Goal: Transaction & Acquisition: Purchase product/service

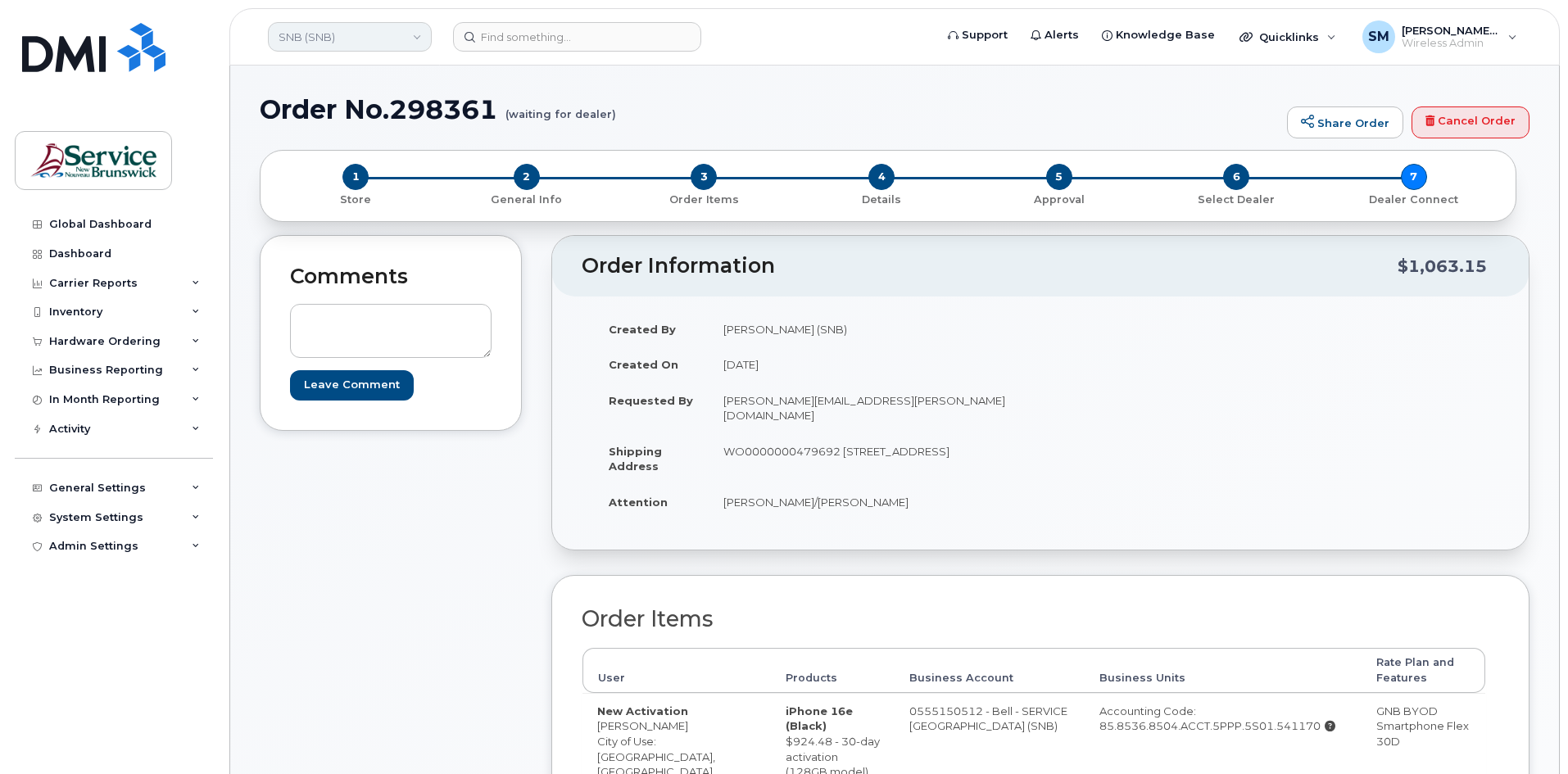
drag, startPoint x: 0, startPoint y: 0, endPoint x: 318, endPoint y: 48, distance: 321.6
click at [318, 48] on link "SNB (SNB)" at bounding box center [349, 37] width 164 height 29
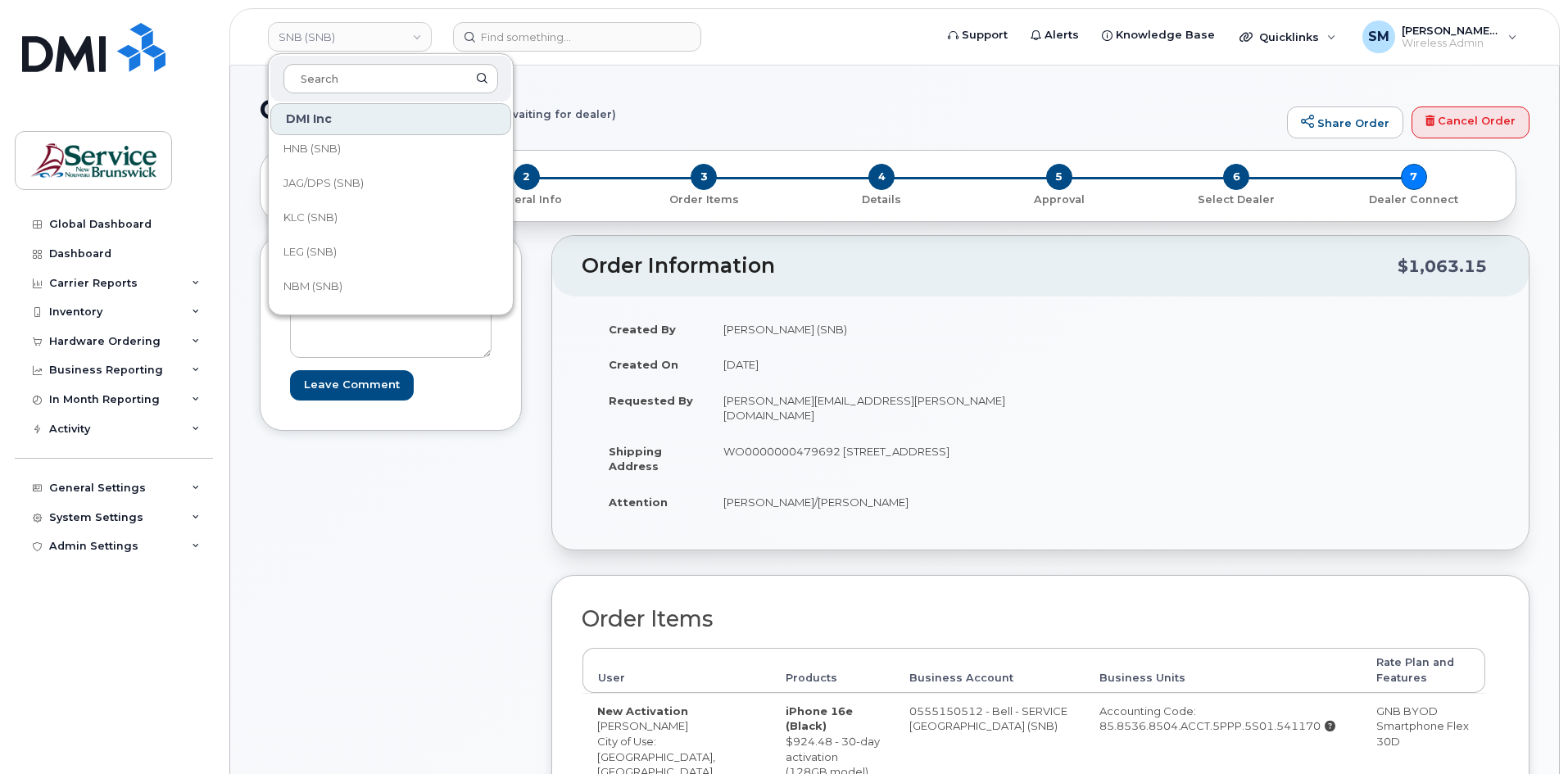
scroll to position [415, 0]
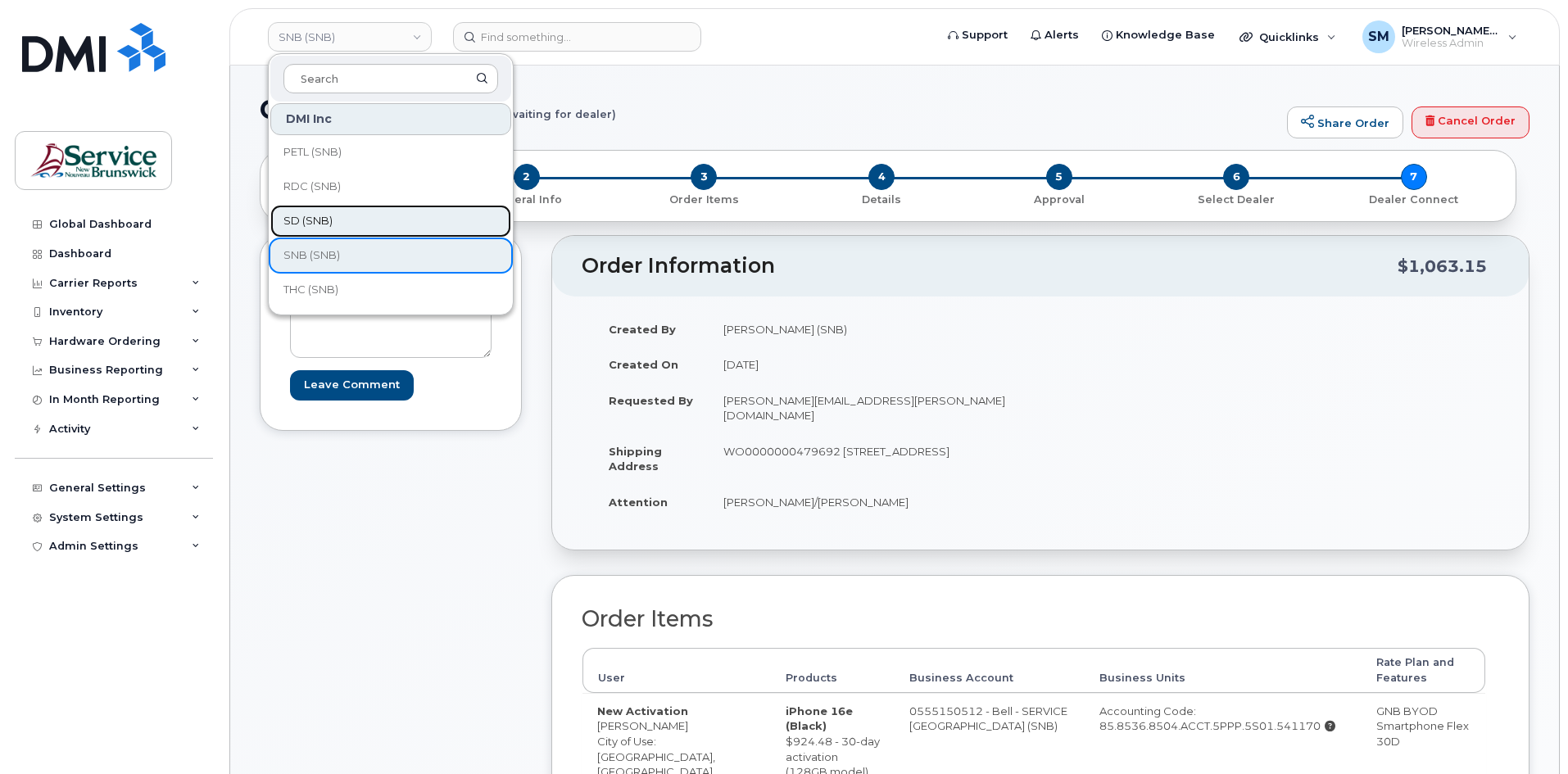
click at [324, 220] on span "SD (SNB)" at bounding box center [308, 221] width 49 height 16
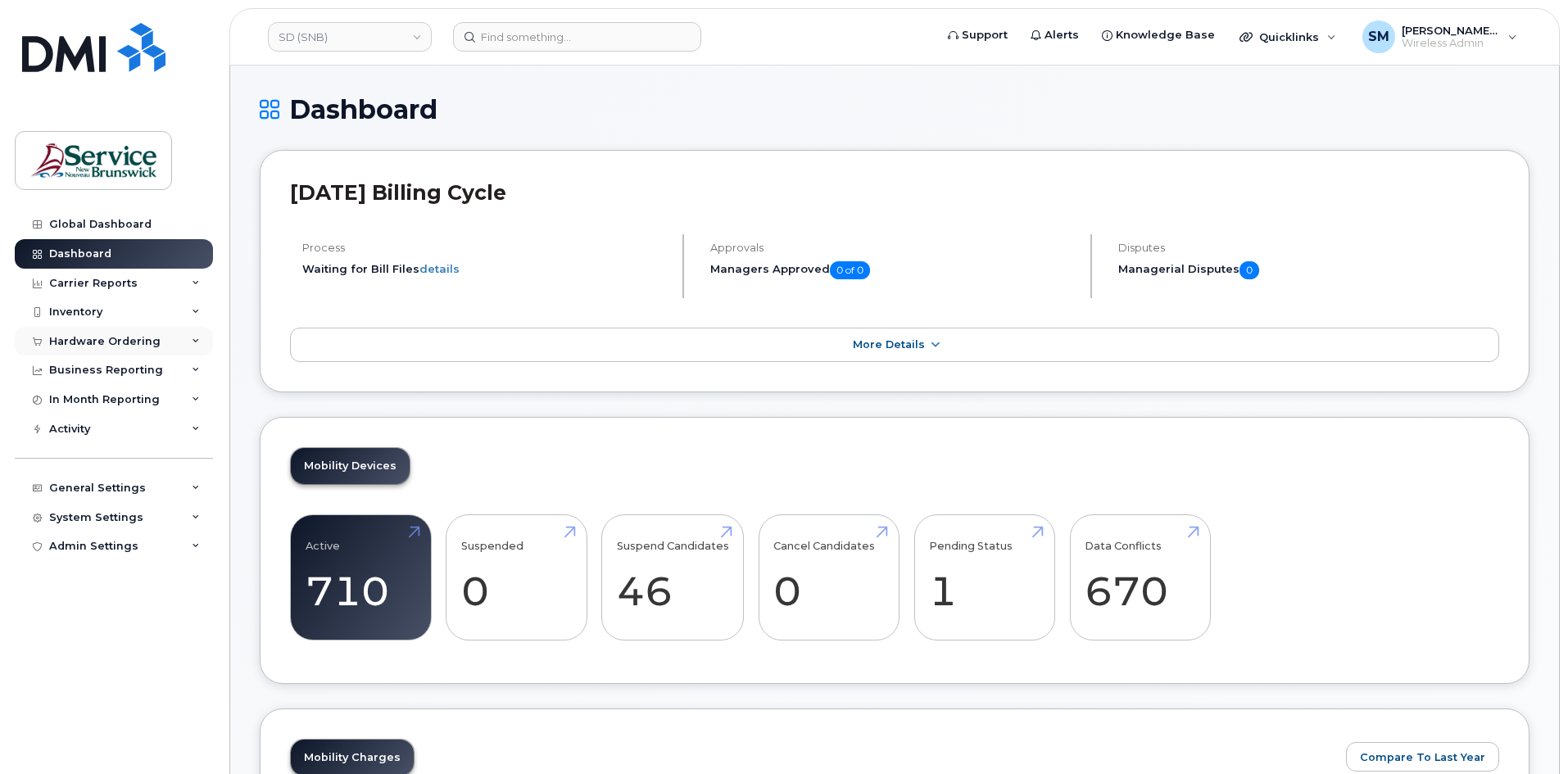
click at [76, 333] on div "Hardware Ordering" at bounding box center [113, 341] width 199 height 29
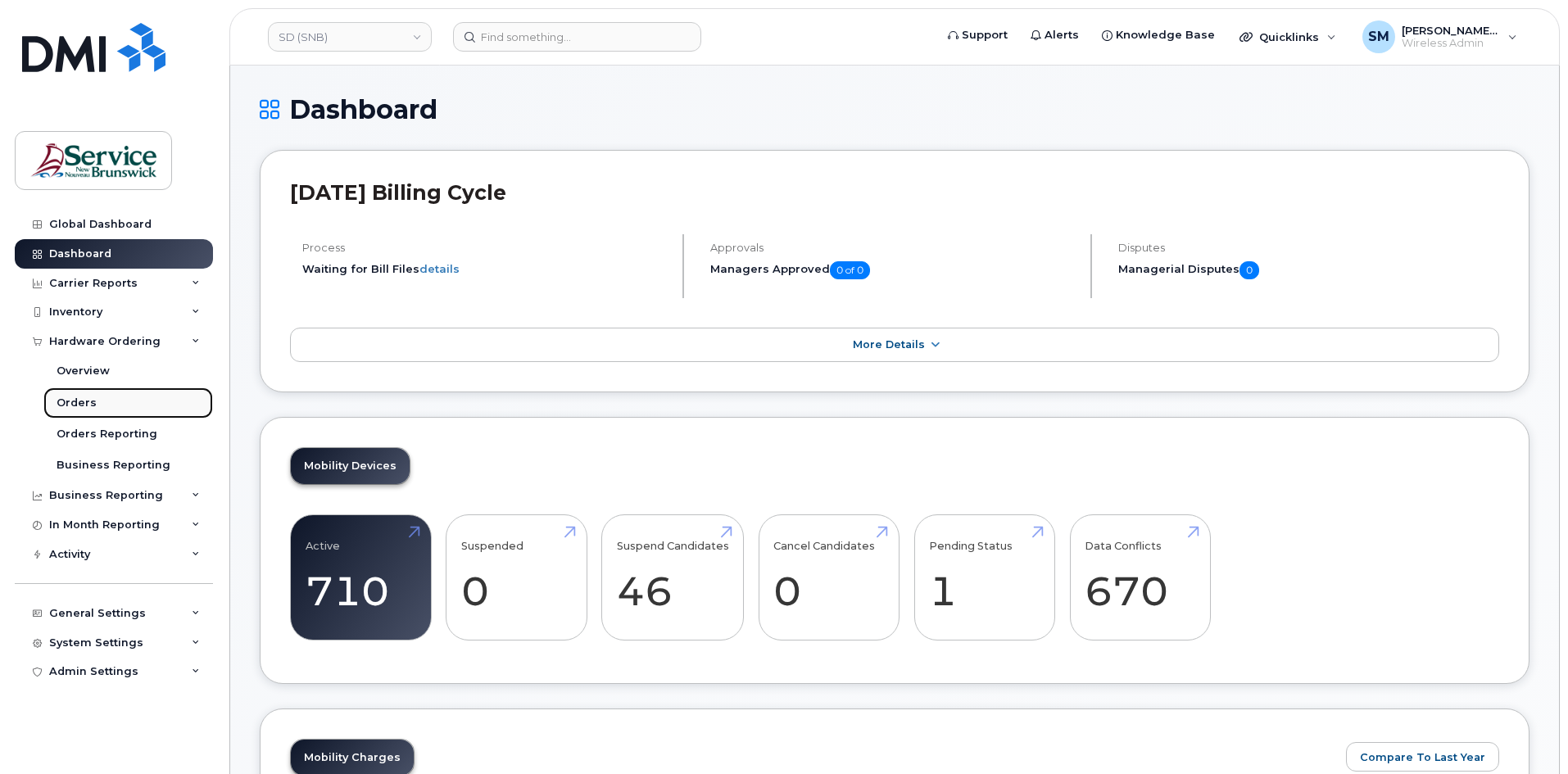
click at [98, 395] on link "Orders" at bounding box center [127, 403] width 169 height 31
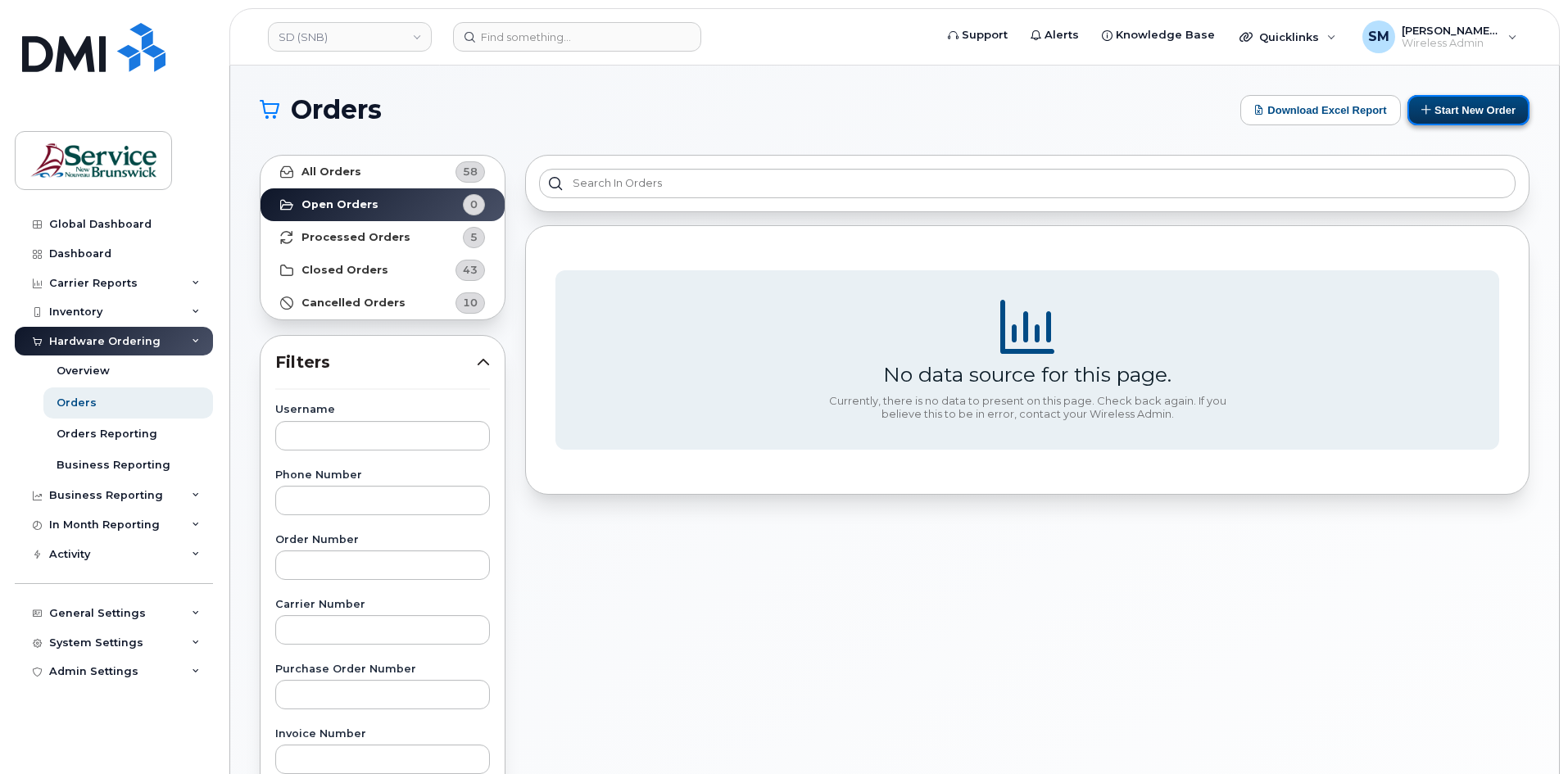
click at [1457, 105] on button "Start New Order" at bounding box center [1468, 110] width 122 height 30
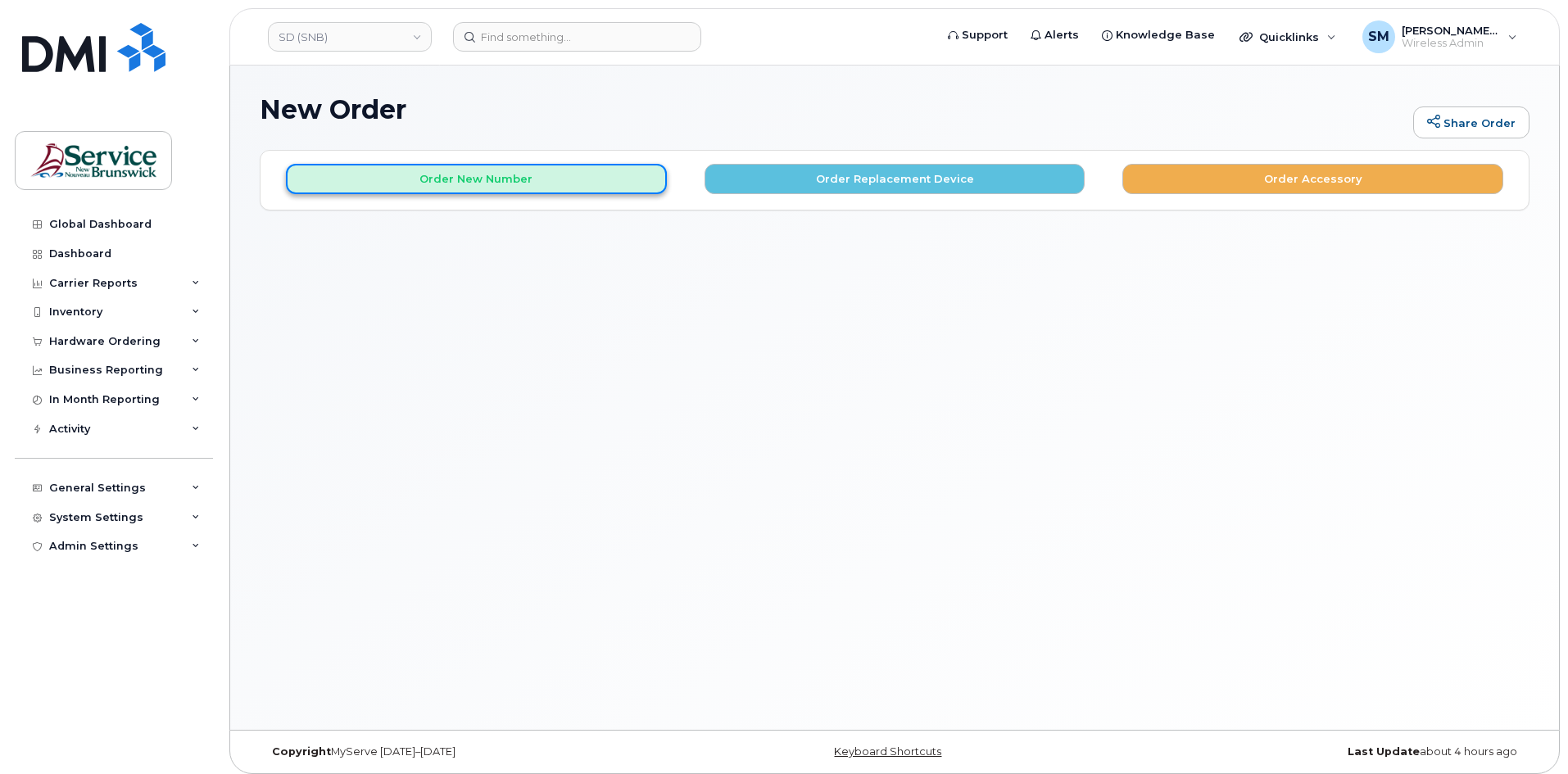
click at [541, 178] on button "Order New Number" at bounding box center [477, 178] width 381 height 30
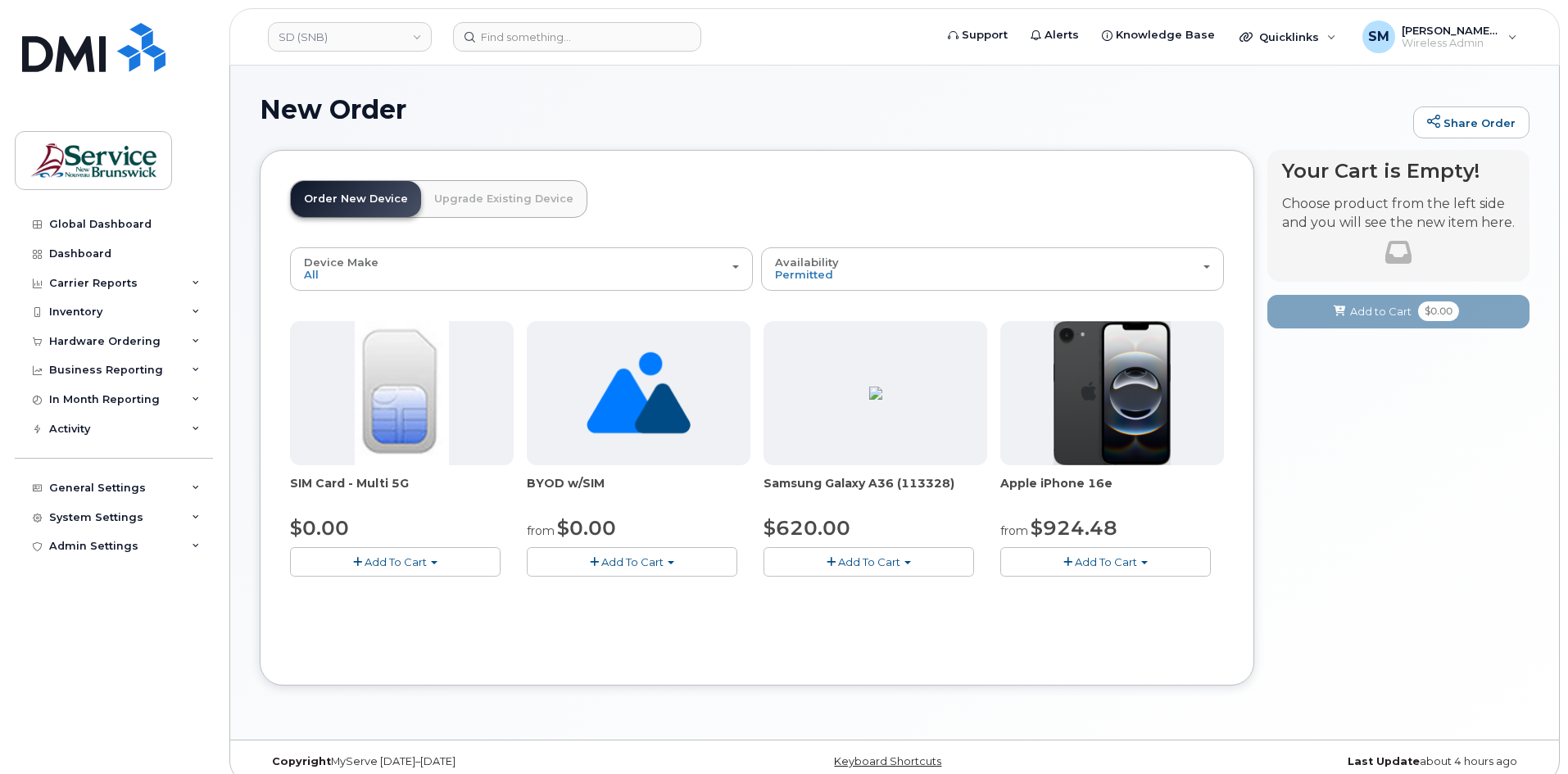
click at [1081, 558] on span "Add To Cart" at bounding box center [1106, 562] width 62 height 13
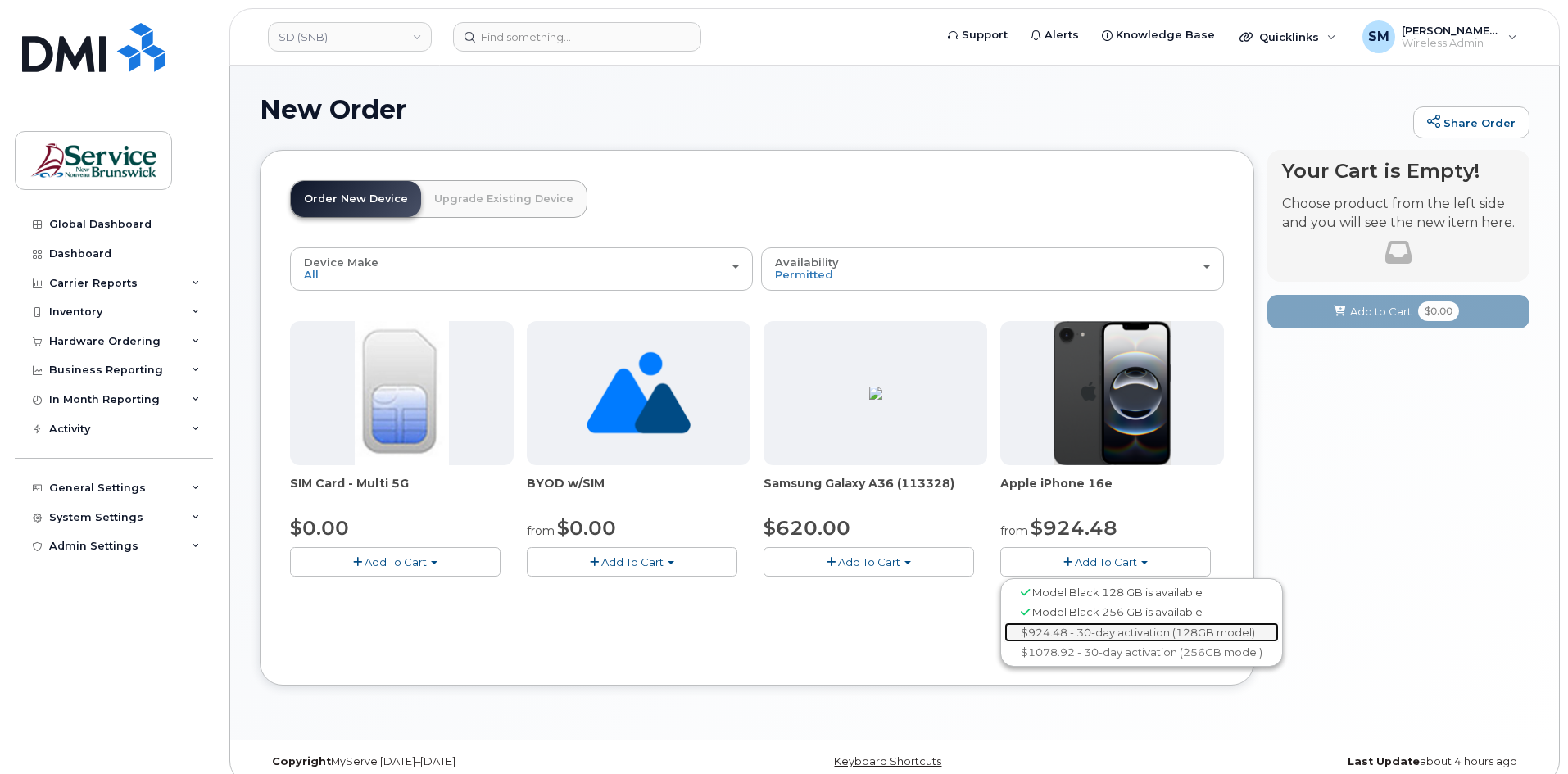
click at [1110, 626] on link "$924.48 - 30-day activation (128GB model)" at bounding box center [1142, 633] width 274 height 20
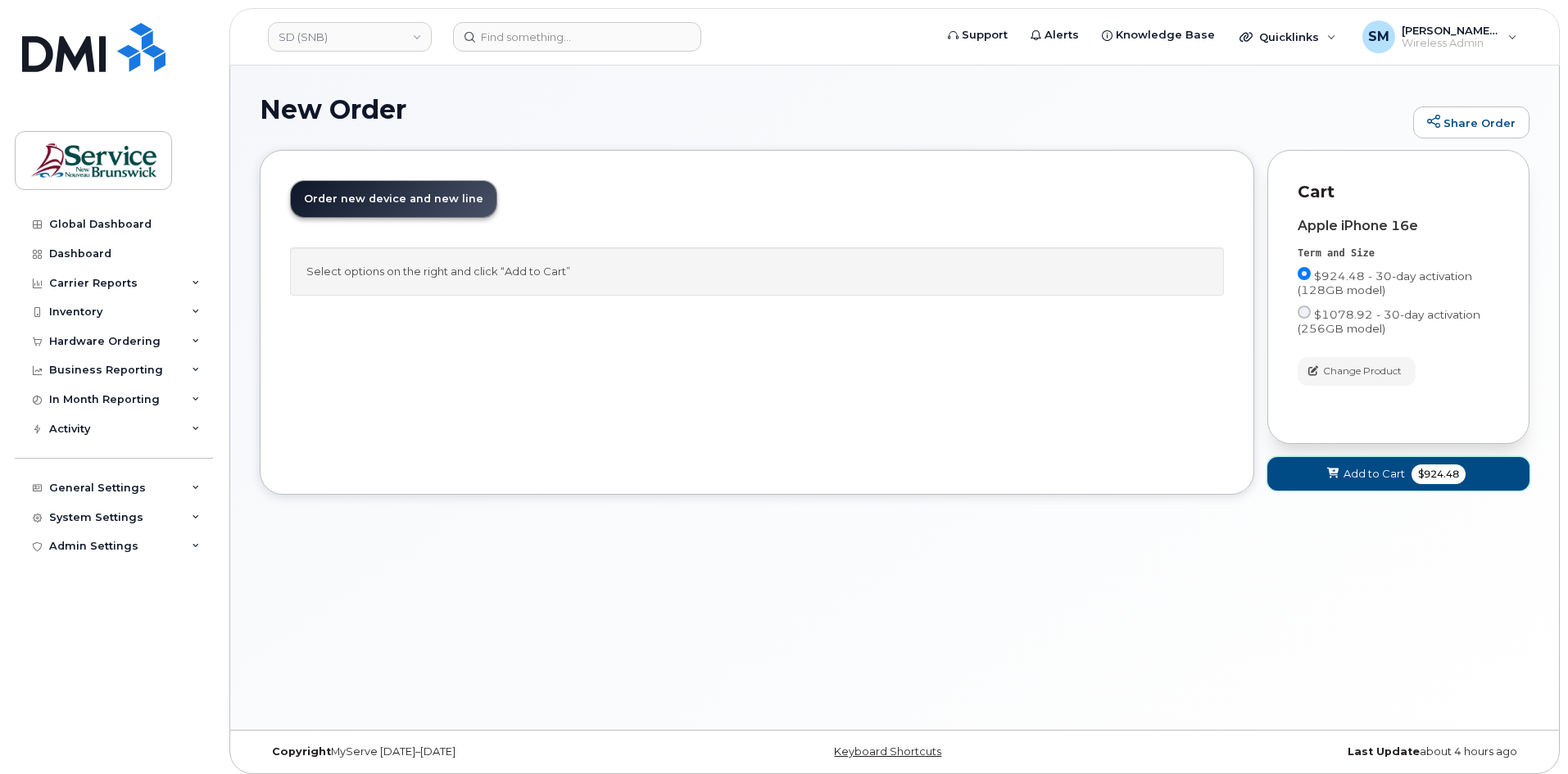
click at [1359, 482] on span "Add to Cart" at bounding box center [1374, 474] width 61 height 16
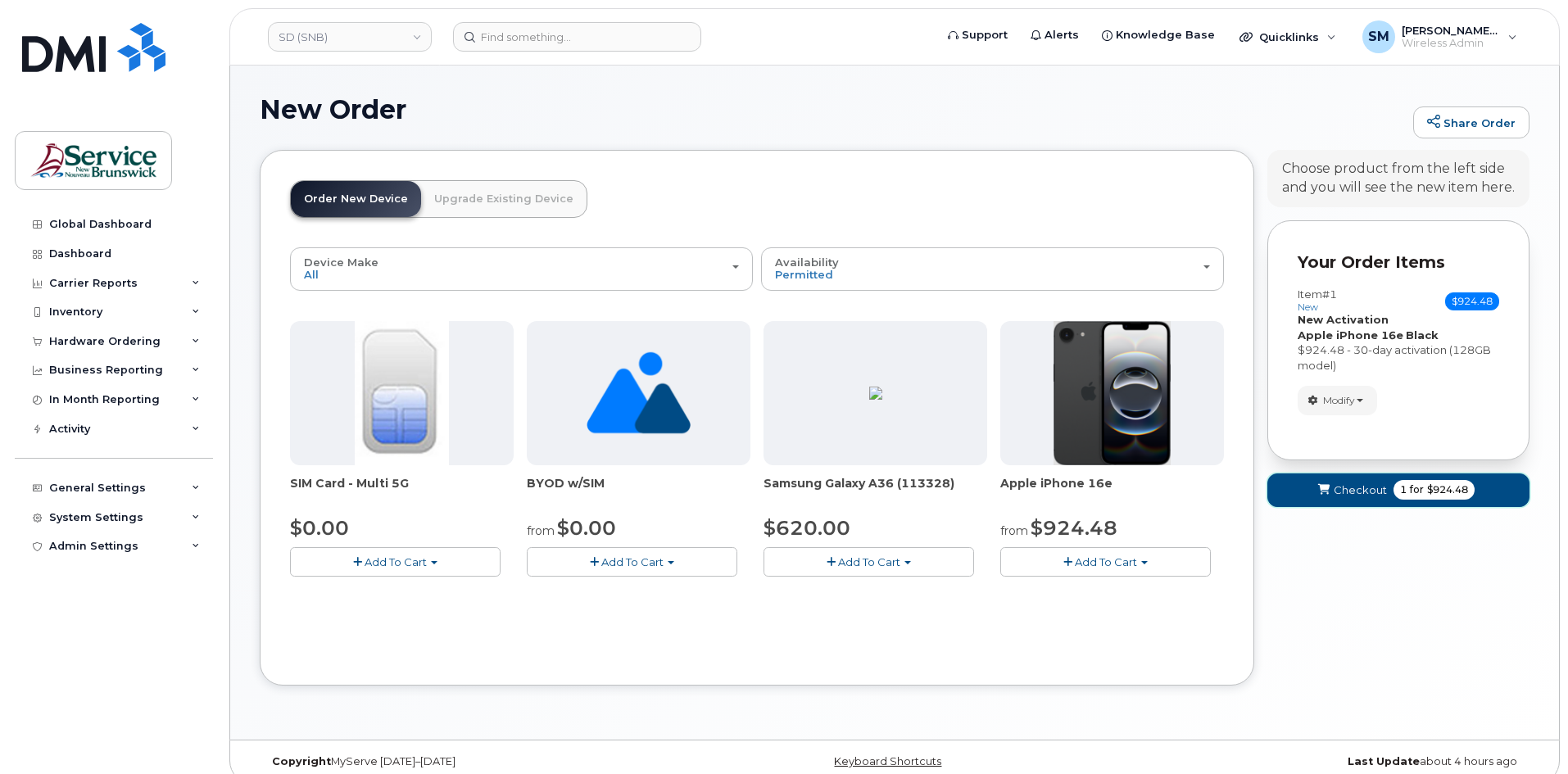
click at [1387, 495] on button "Checkout 1 for $924.48" at bounding box center [1399, 490] width 263 height 34
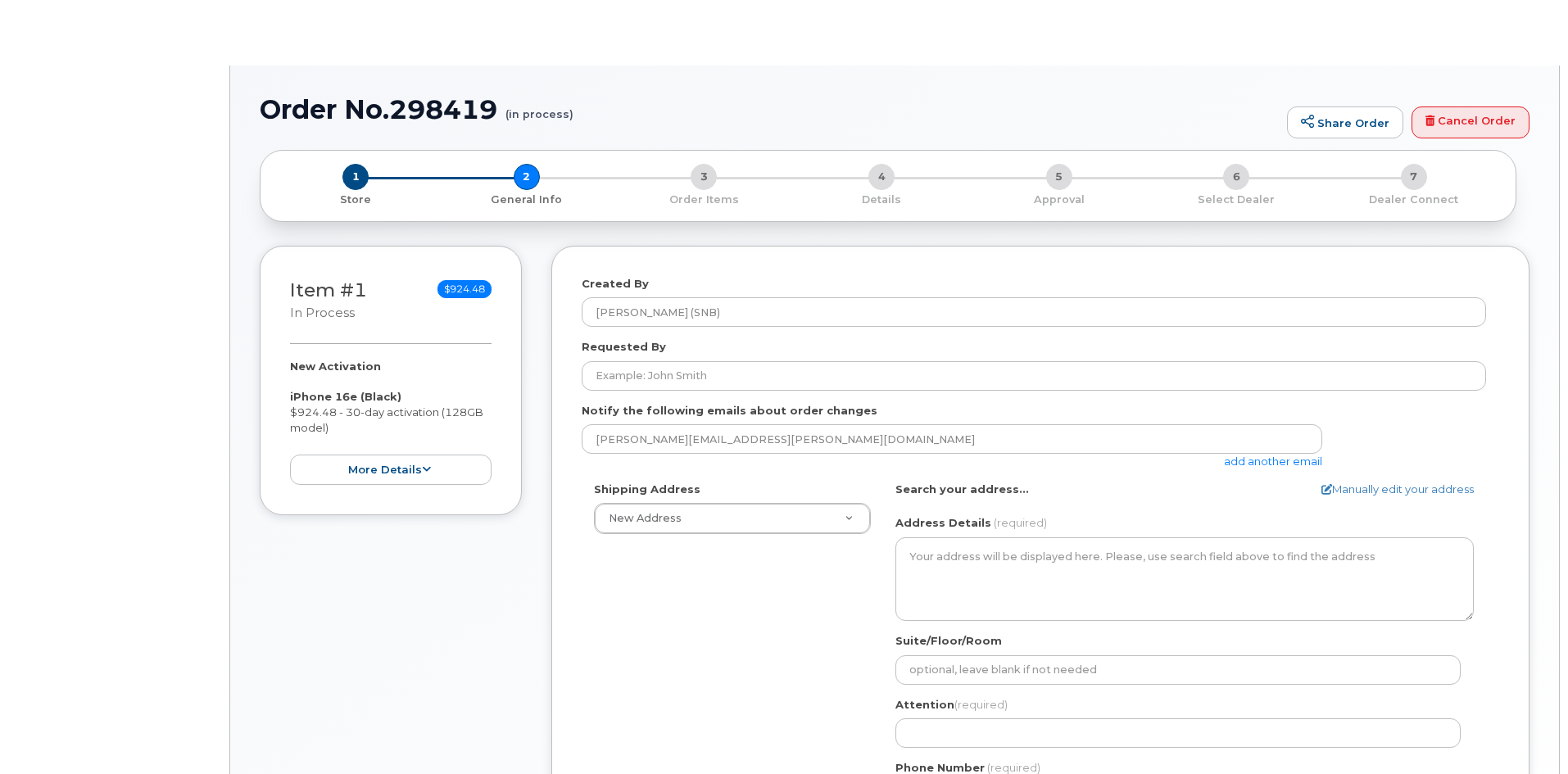
select select
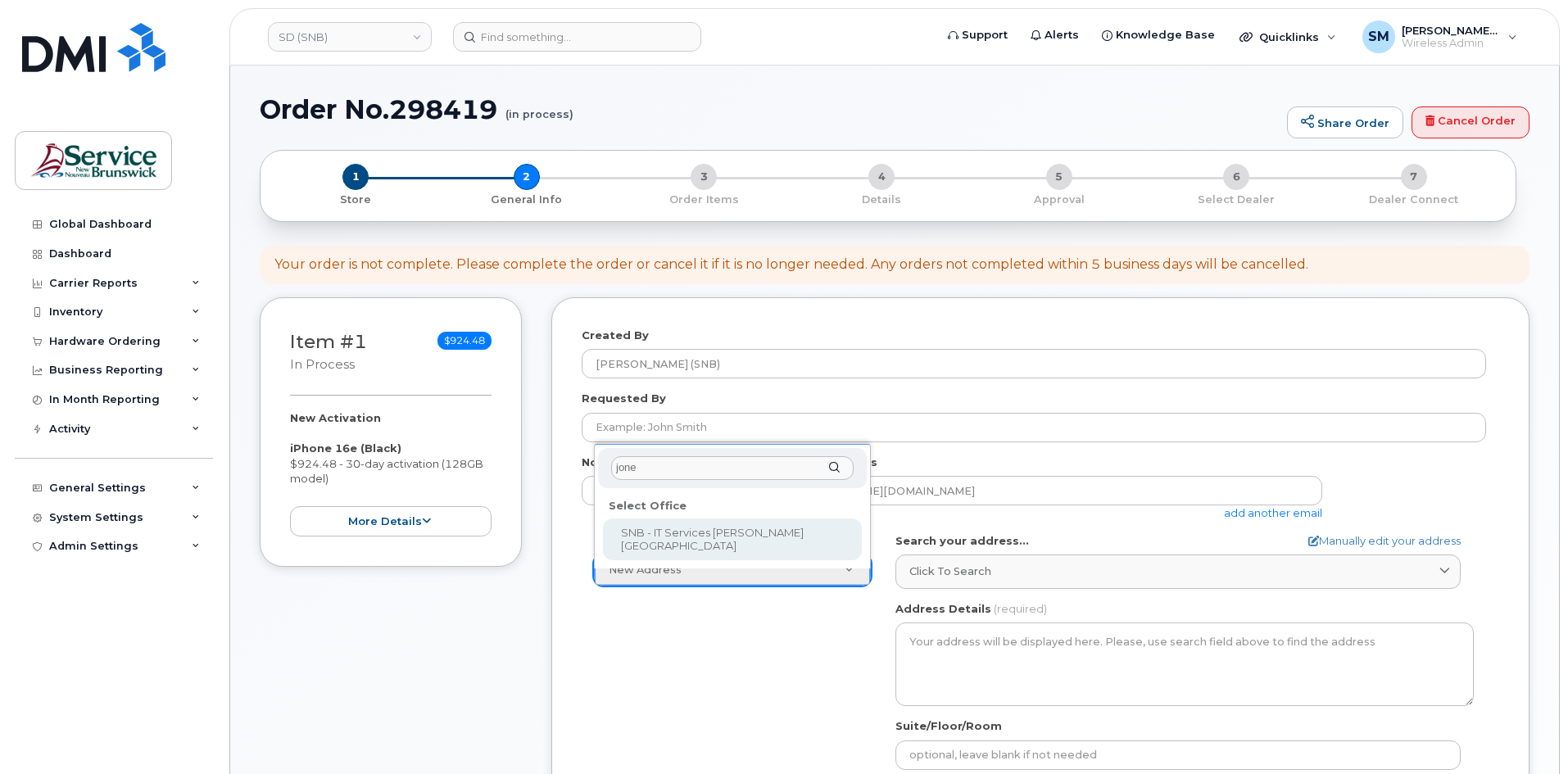
type input "jones"
select select
type textarea "105-1600 Main St Moncton New Brunswick E1E 1G5"
type input "Fred Doiron/Jeff McIntyre/Vincent Hache/Sebastien Bernard"
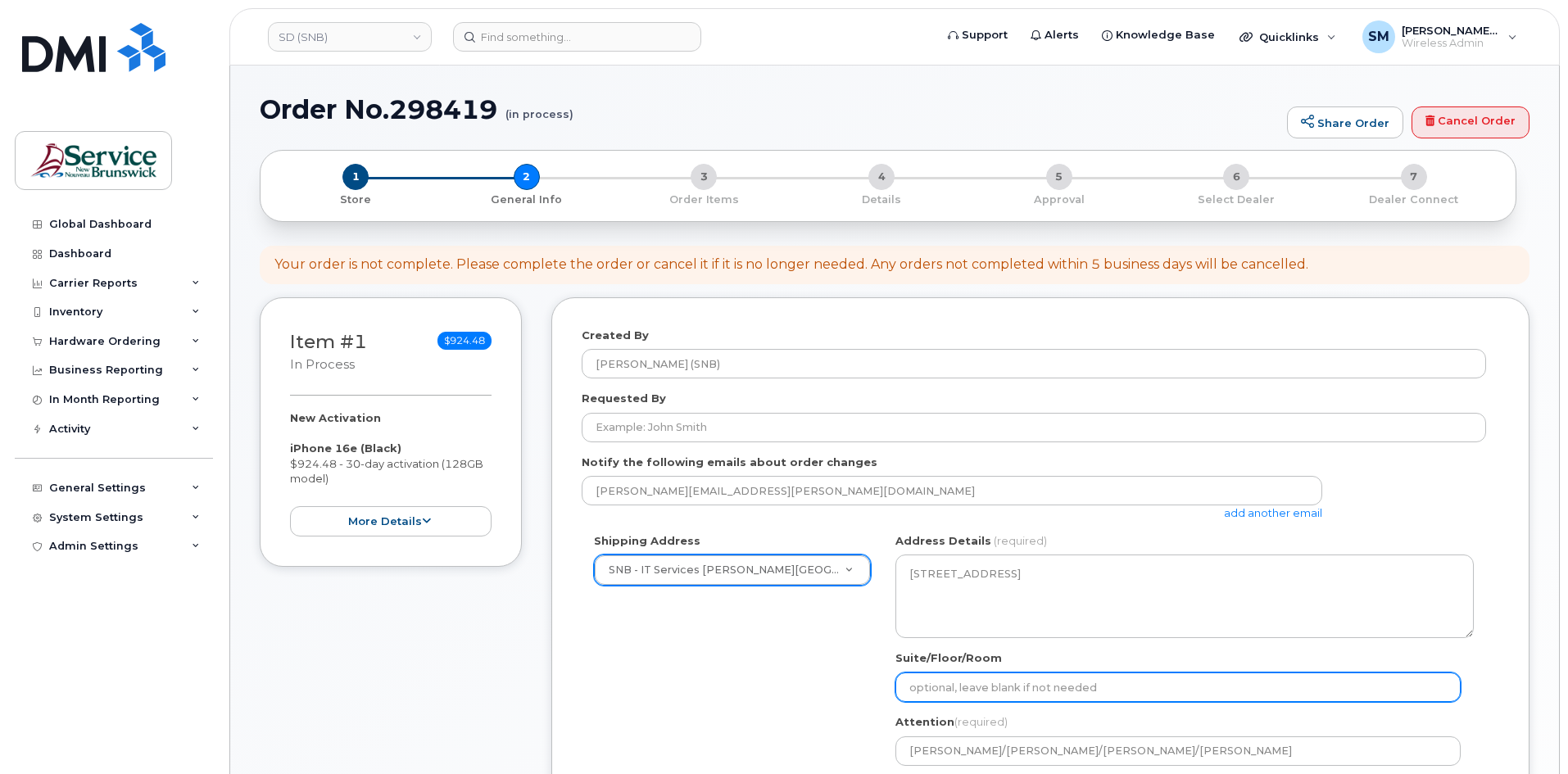
click at [1089, 675] on input "Suite/Floor/Room" at bounding box center [1178, 687] width 565 height 29
paste input "WO0000000480028"
select select
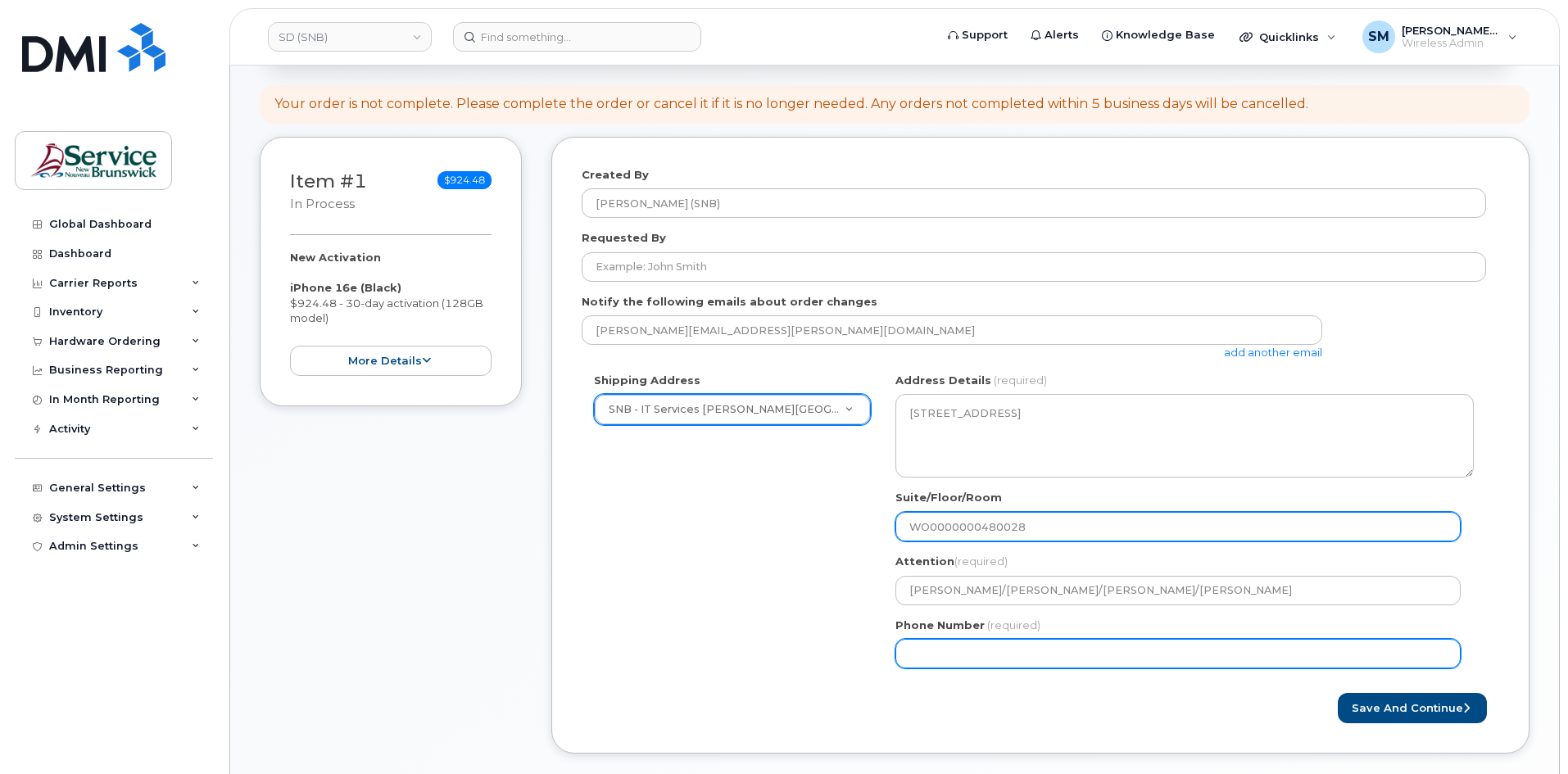
scroll to position [164, 0]
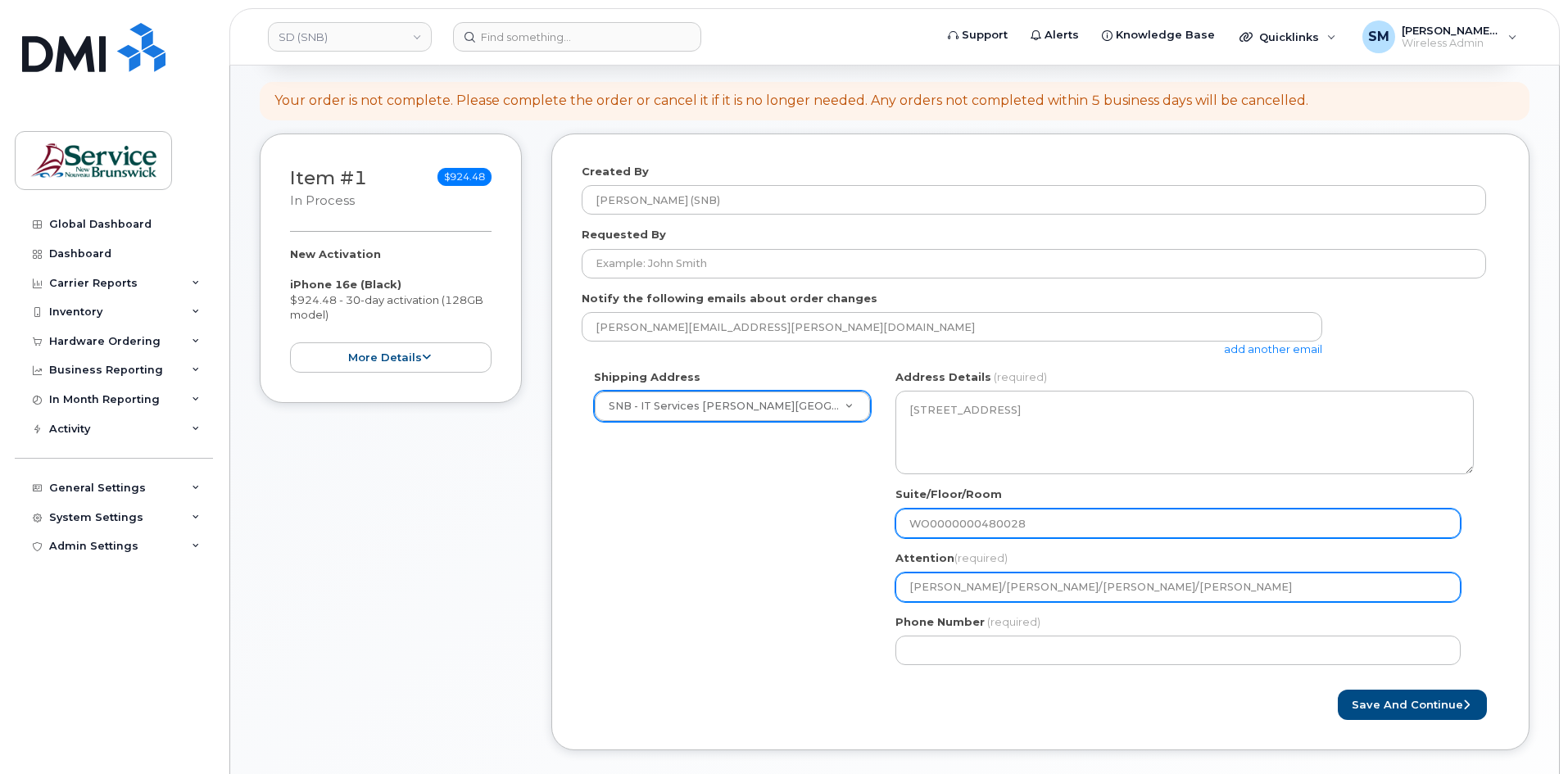
type input "WO0000000480028"
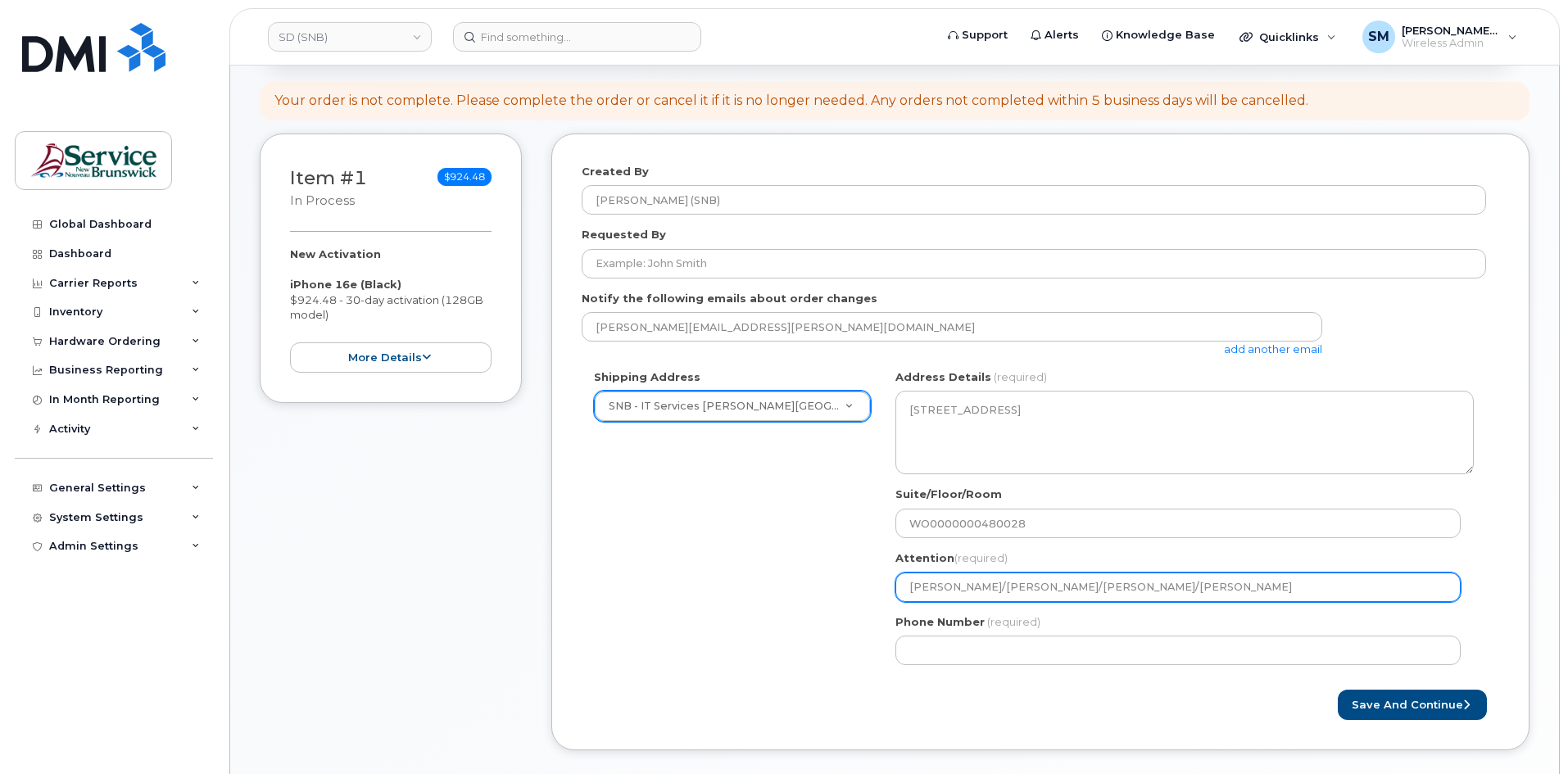
drag, startPoint x: 1047, startPoint y: 589, endPoint x: 1492, endPoint y: 575, distance: 445.2
click at [1492, 575] on div "Shipping Address SNB - IT Services Jones Lake Place New Address ASD-E Main Offi…" at bounding box center [1040, 523] width 918 height 308
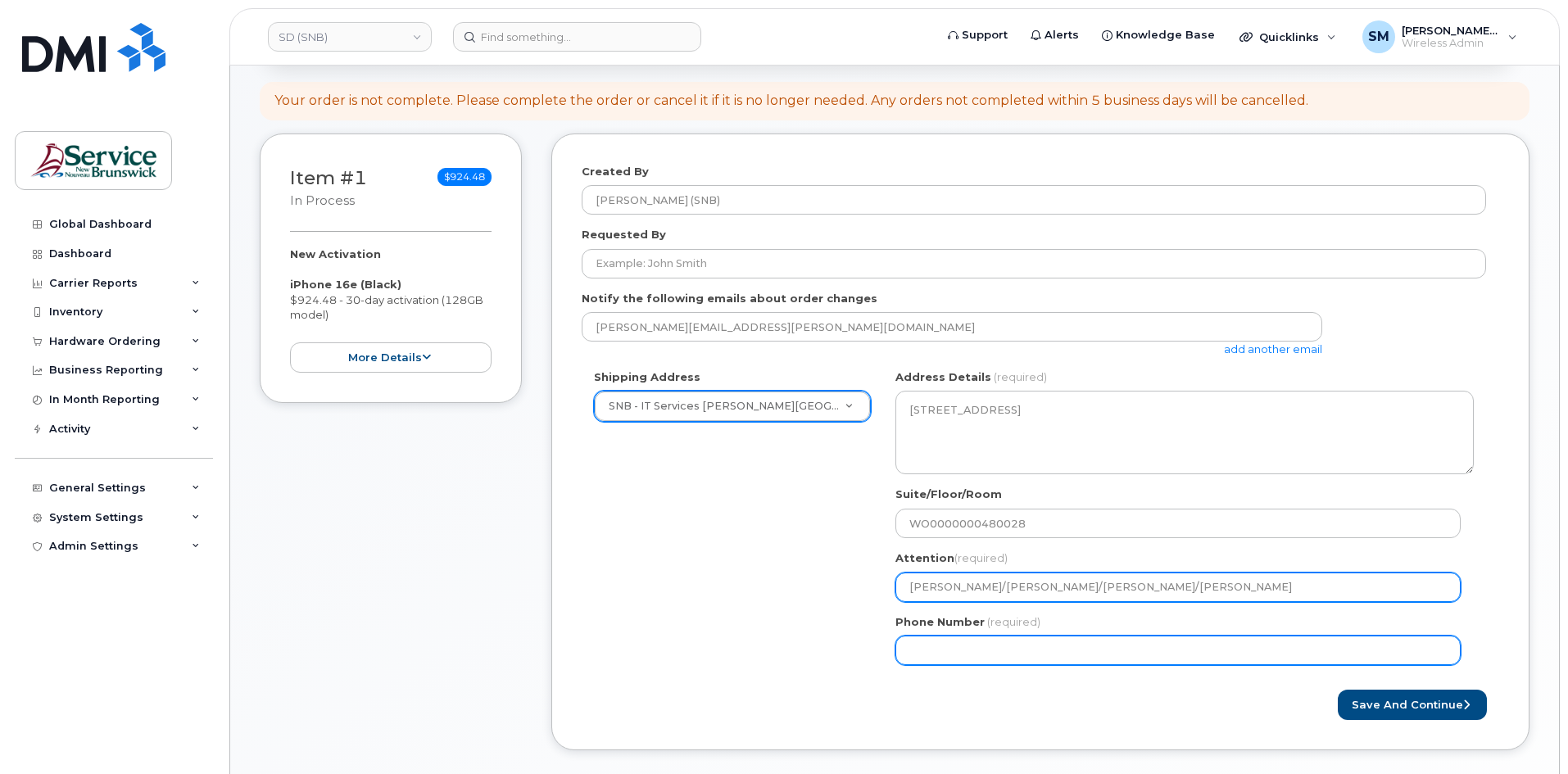
select select
type input "[PERSON_NAME]/[PERSON_NAME]"
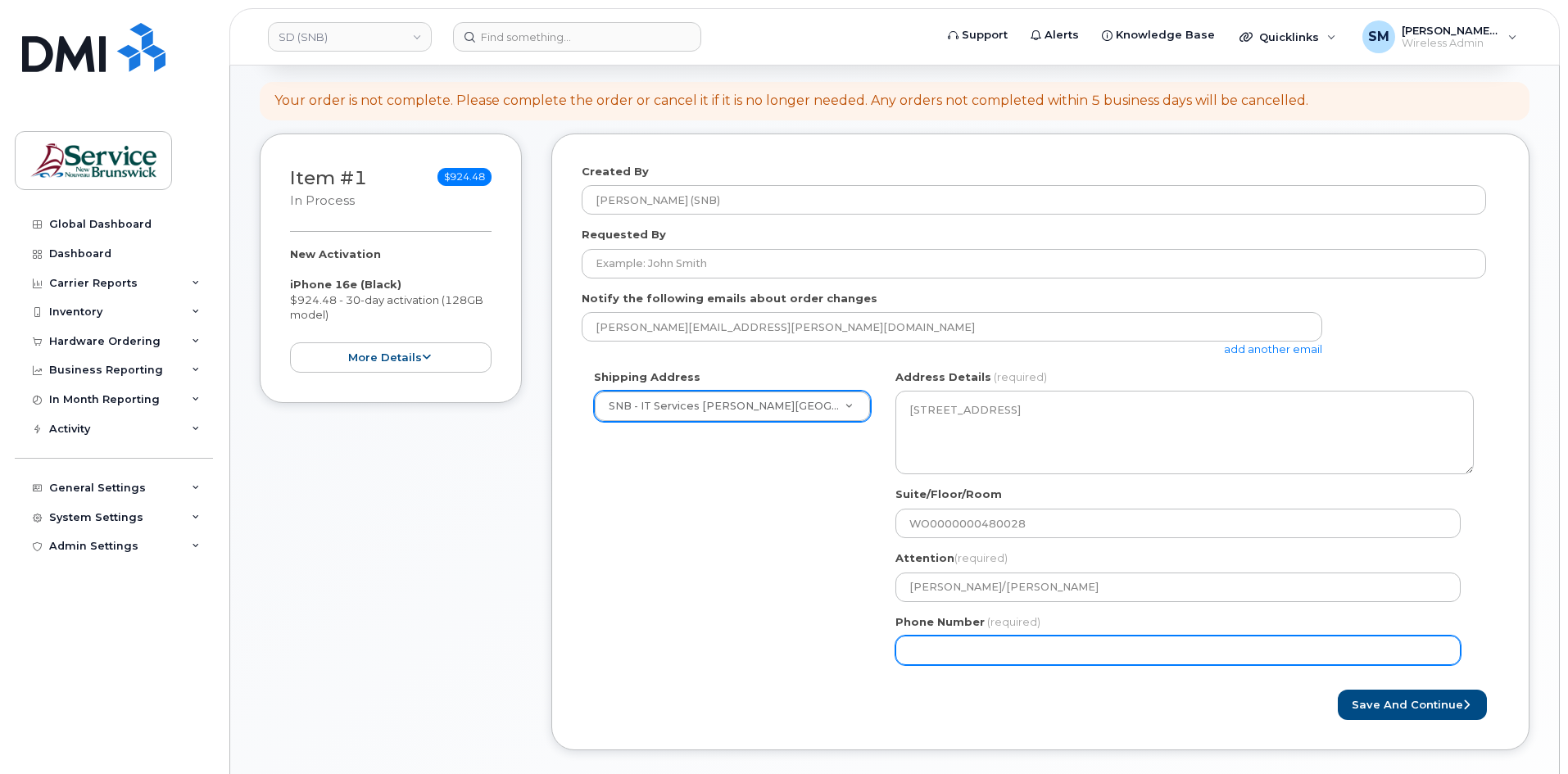
click at [978, 641] on input "Phone Number" at bounding box center [1178, 650] width 565 height 29
select select
type input "506639633"
select select
type input "5066396338"
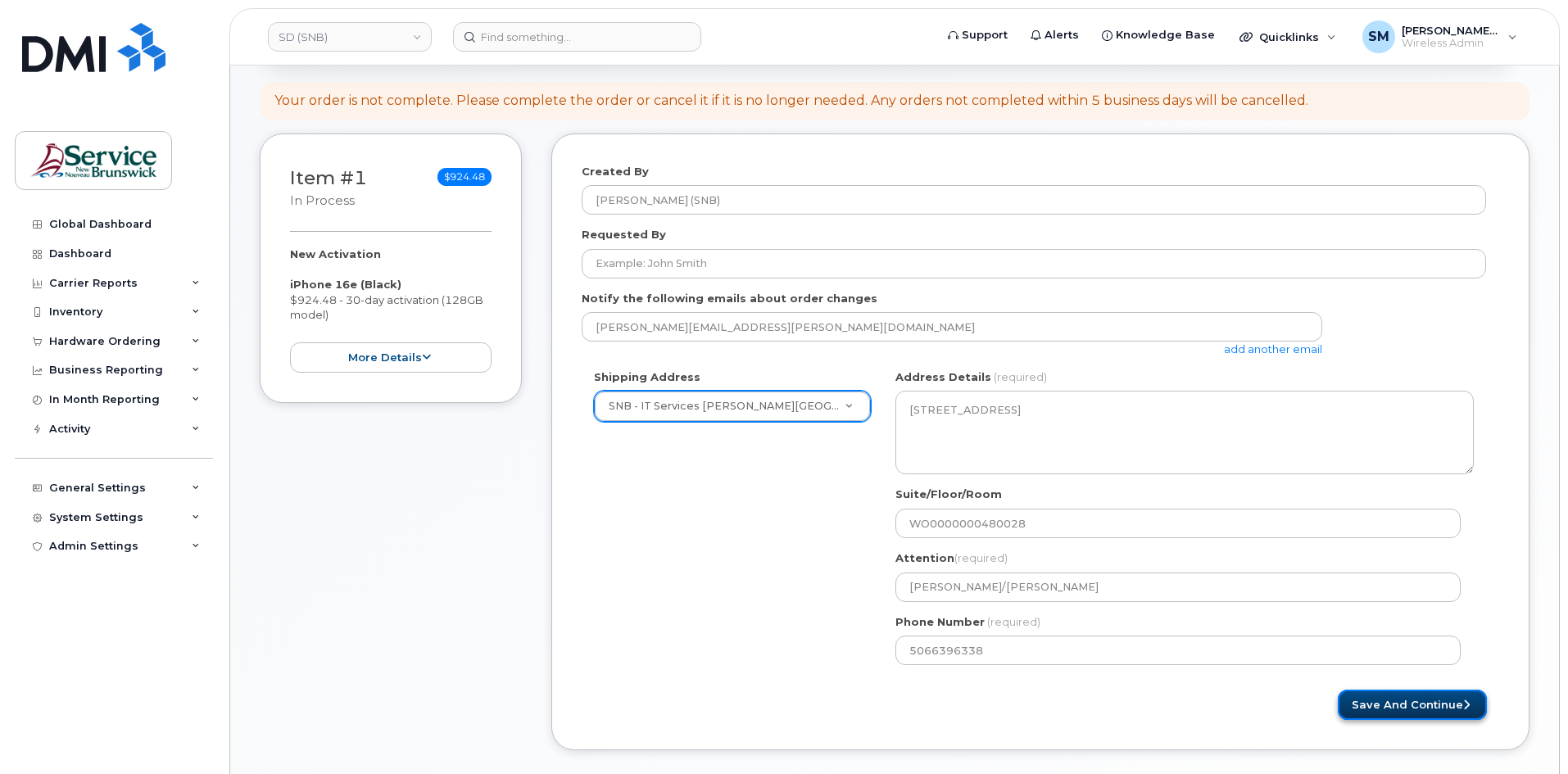
click at [1456, 706] on button "Save and Continue" at bounding box center [1412, 704] width 149 height 30
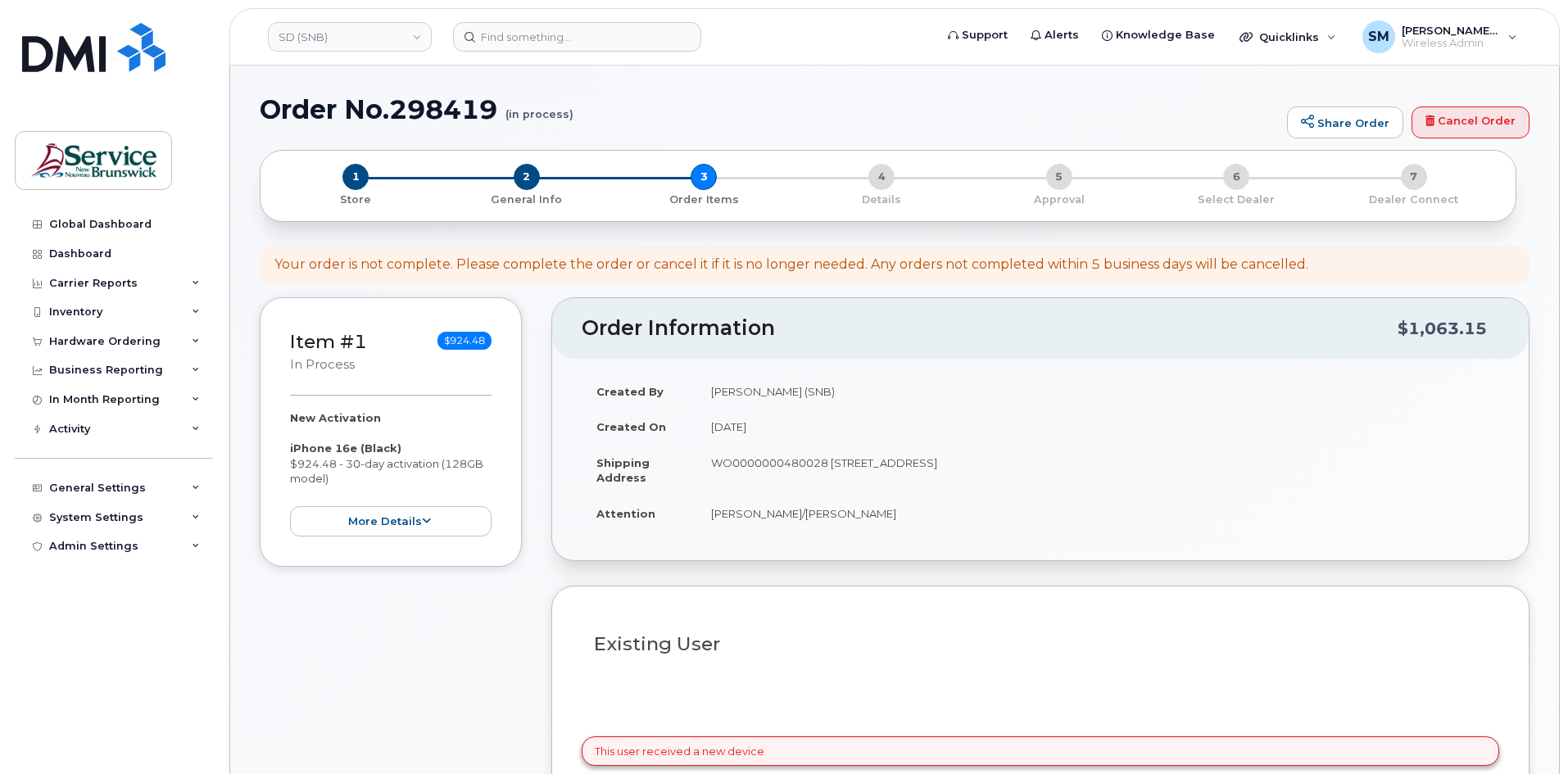
select select
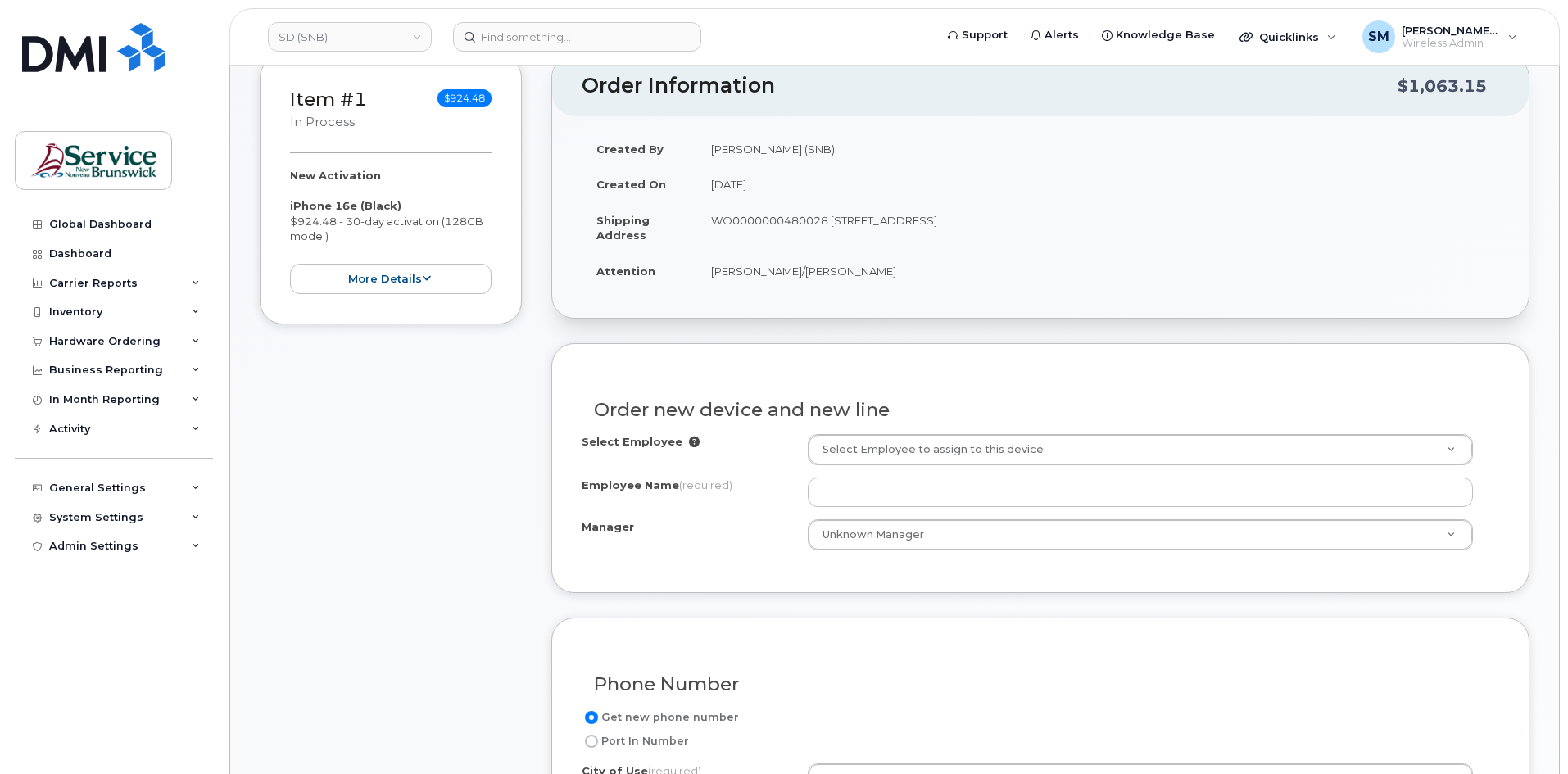
scroll to position [246, 0]
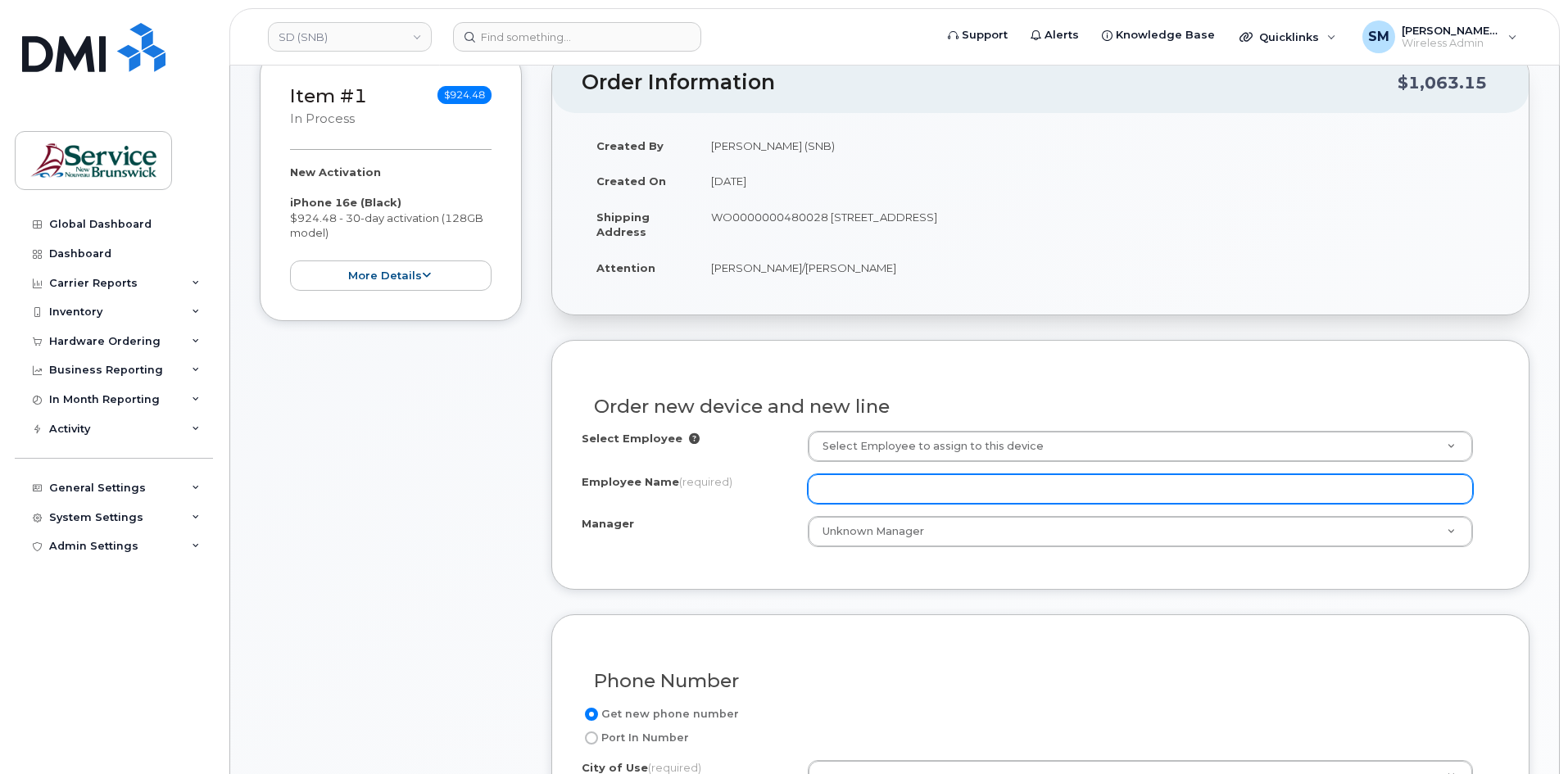
click at [876, 493] on input "Employee Name (required)" at bounding box center [1140, 489] width 665 height 29
paste input "[PERSON_NAME]"
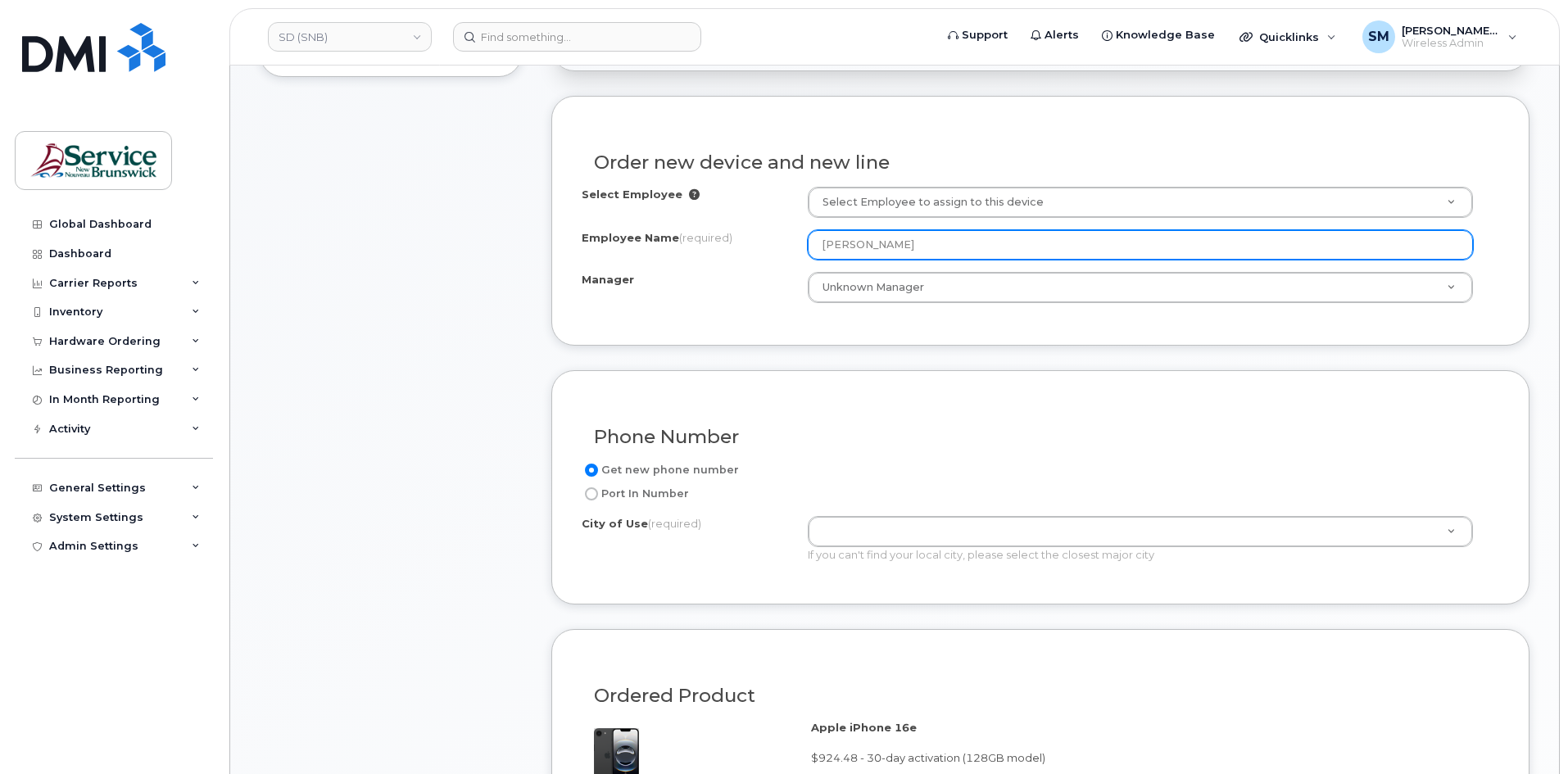
scroll to position [491, 0]
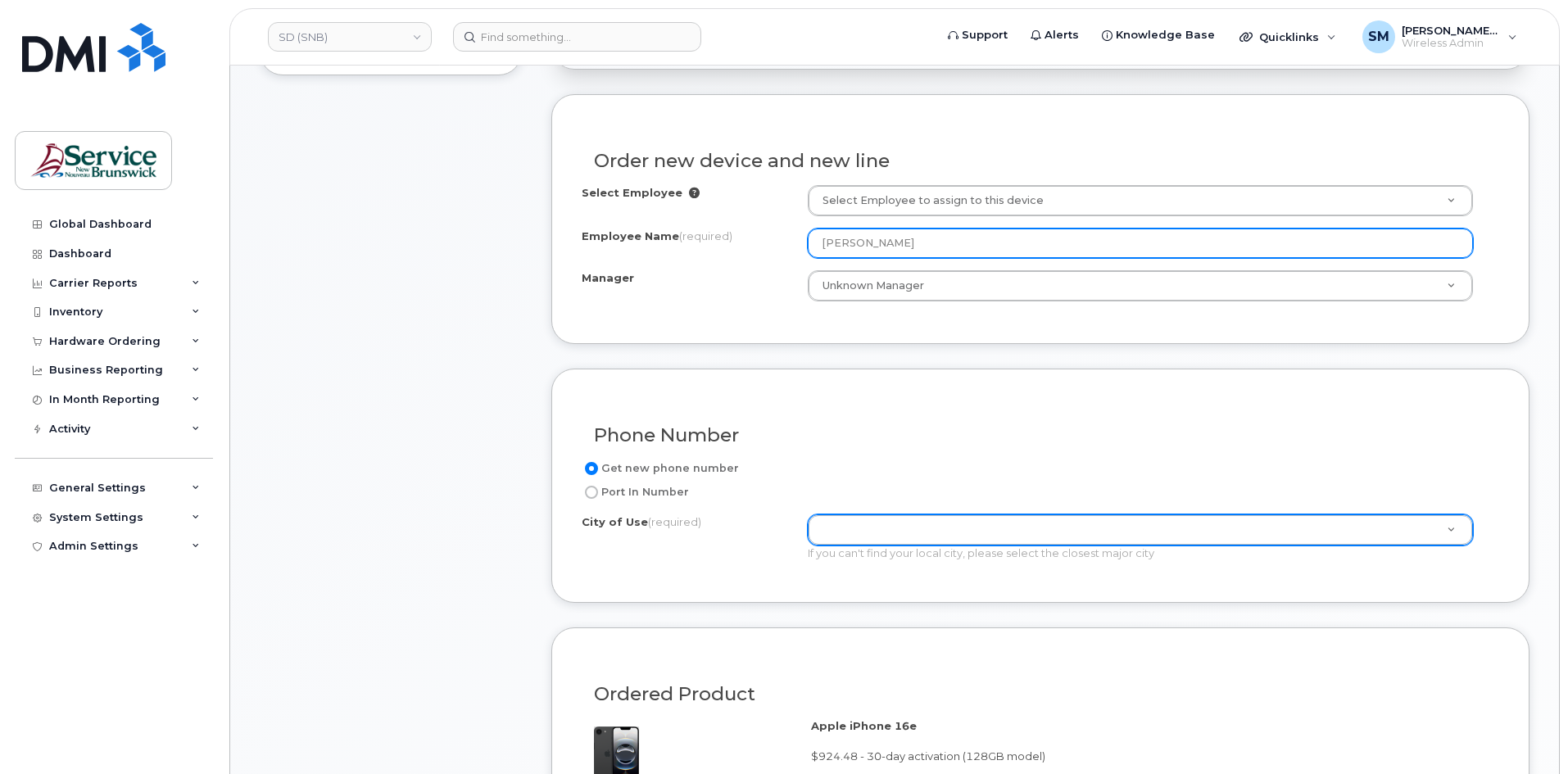
type input "[PERSON_NAME]"
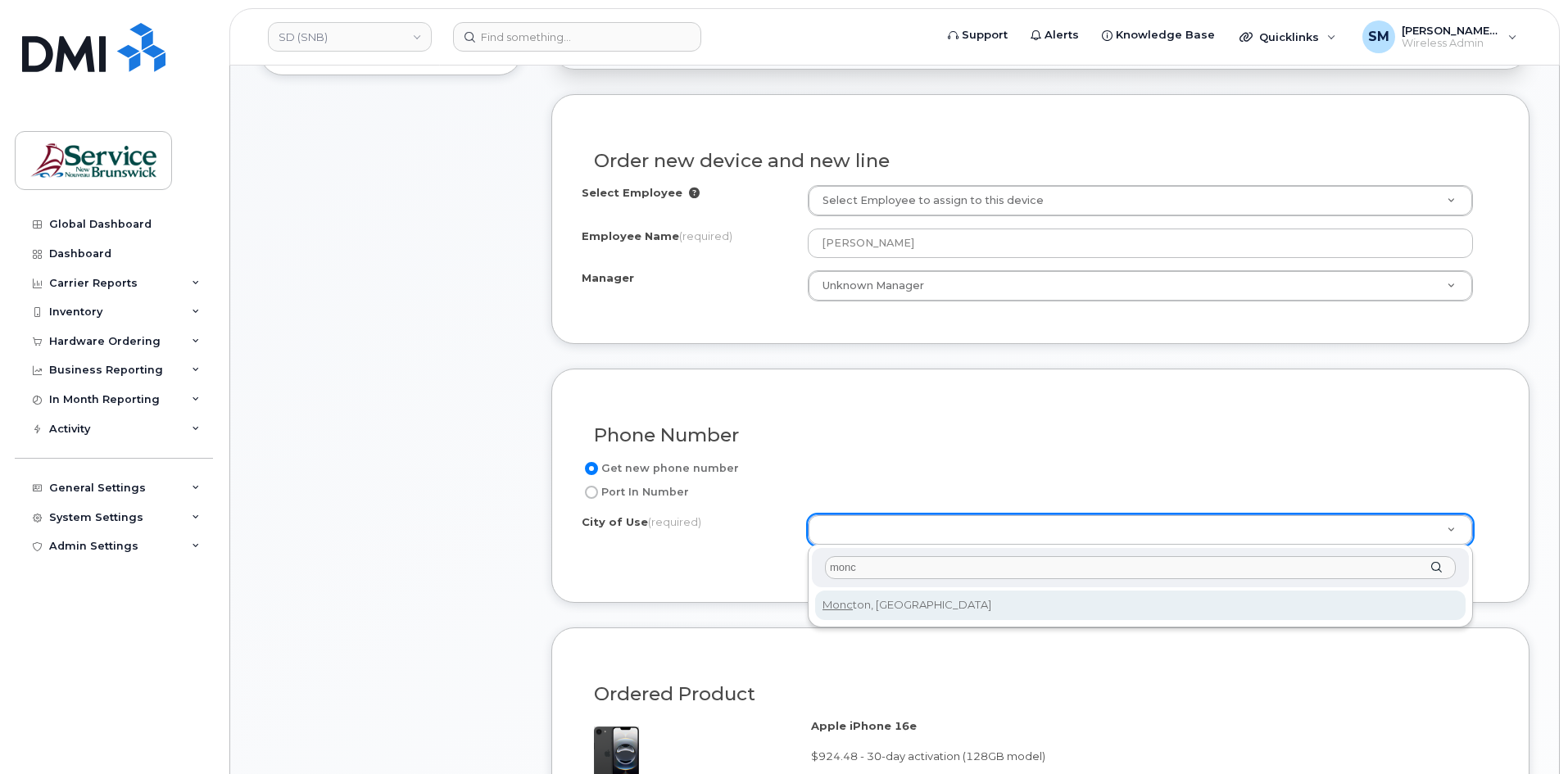
type input "monc"
type input "1817"
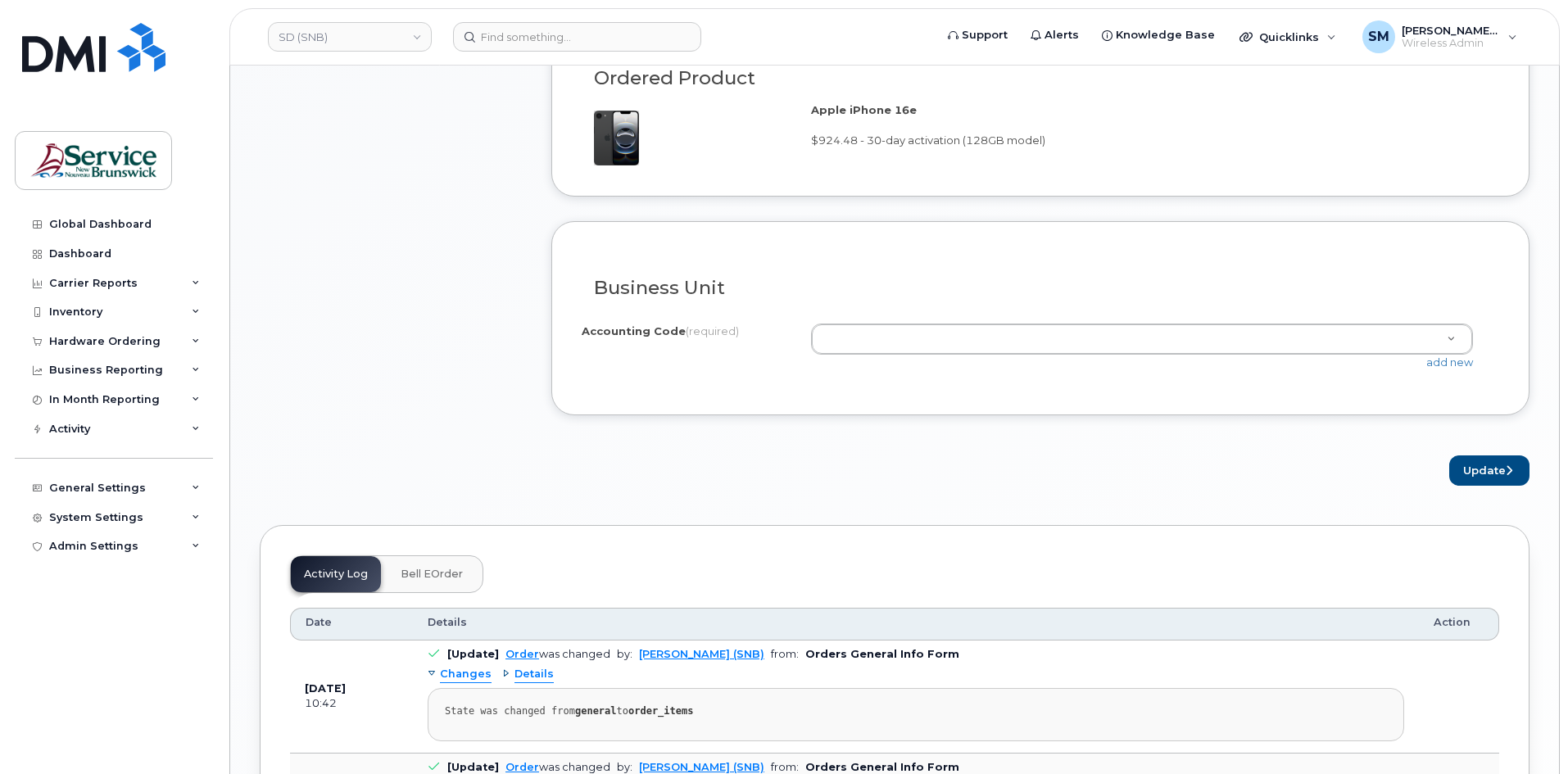
scroll to position [1147, 0]
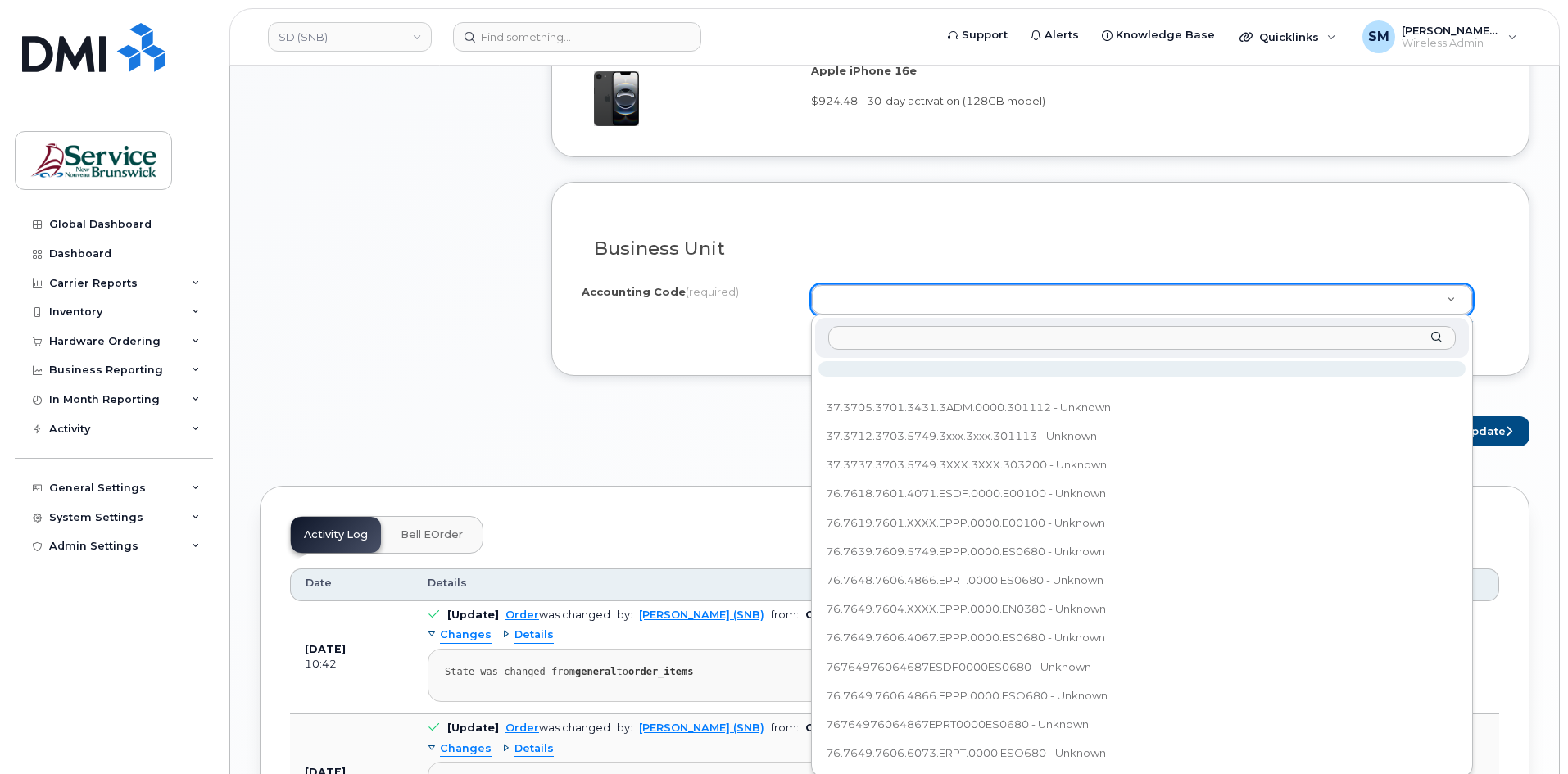
type input "76.7657.7602.6071.ESAR.0000.E00280"
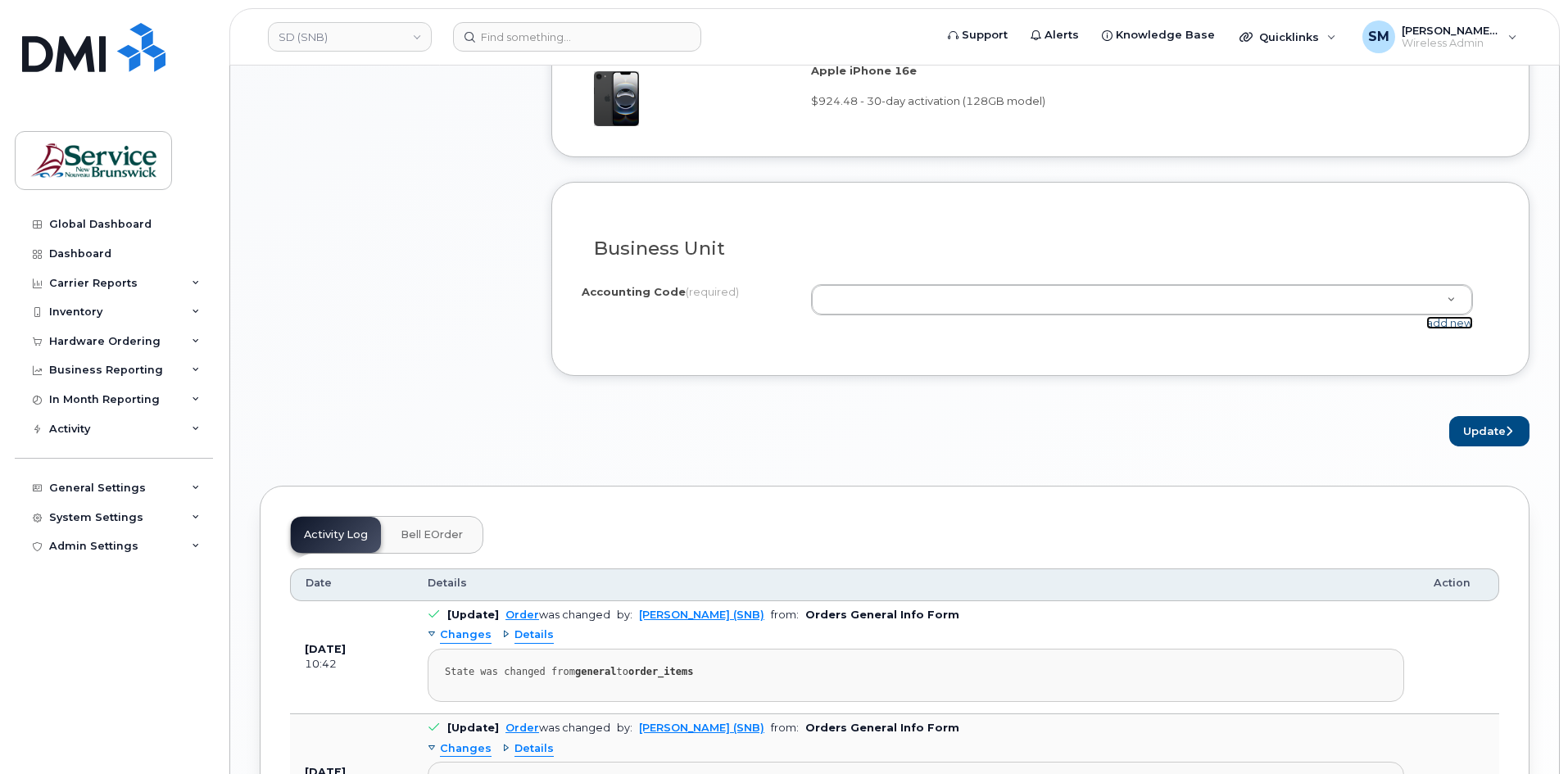
click at [1452, 325] on link "add new" at bounding box center [1449, 323] width 47 height 13
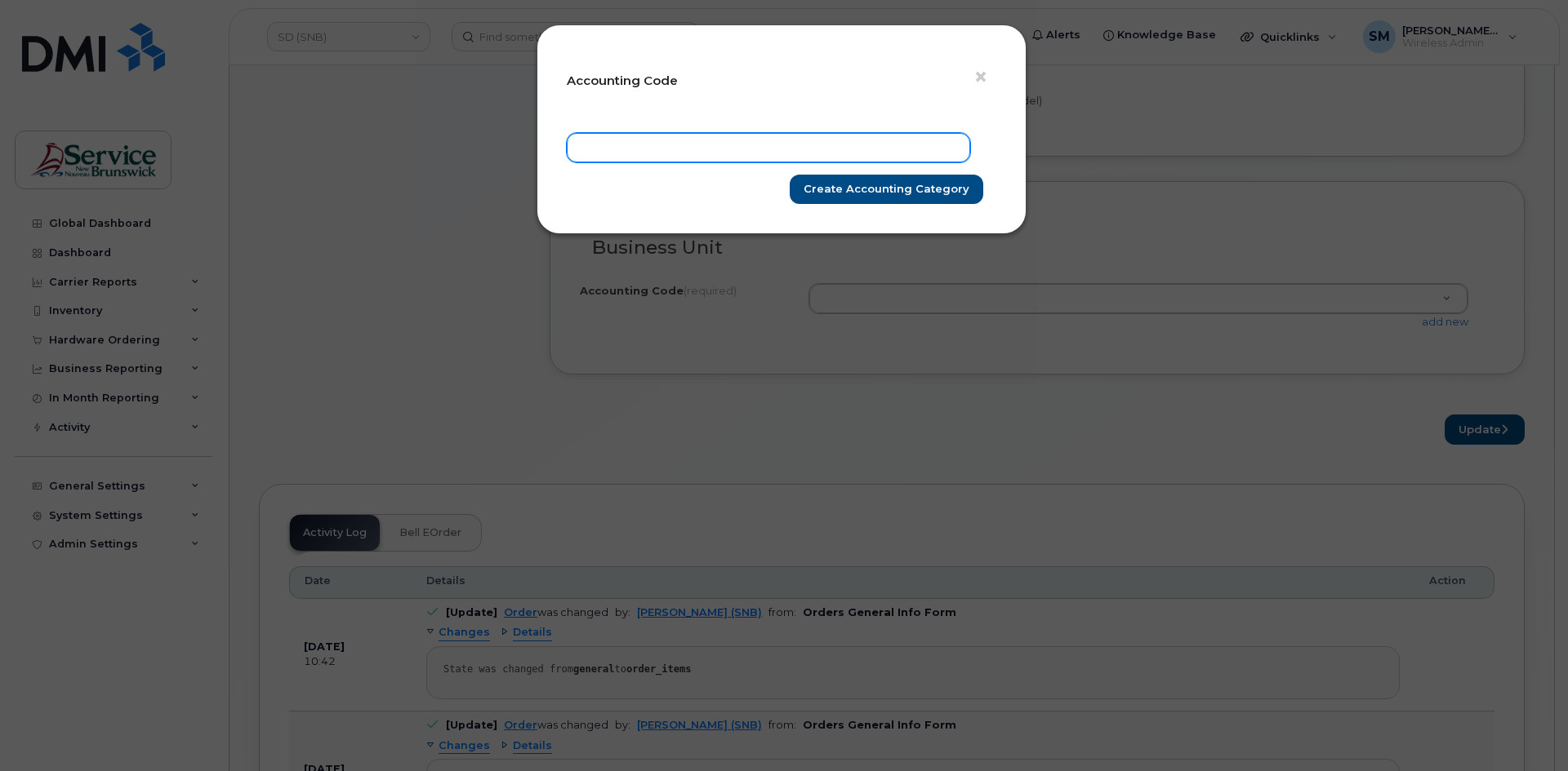
click at [740, 152] on input "text" at bounding box center [769, 148] width 403 height 29
paste input "76.7657.7602.6071.ESAR.0000.E00280"
type input "76.7657.7602.6071.ESAR.0000.E00280"
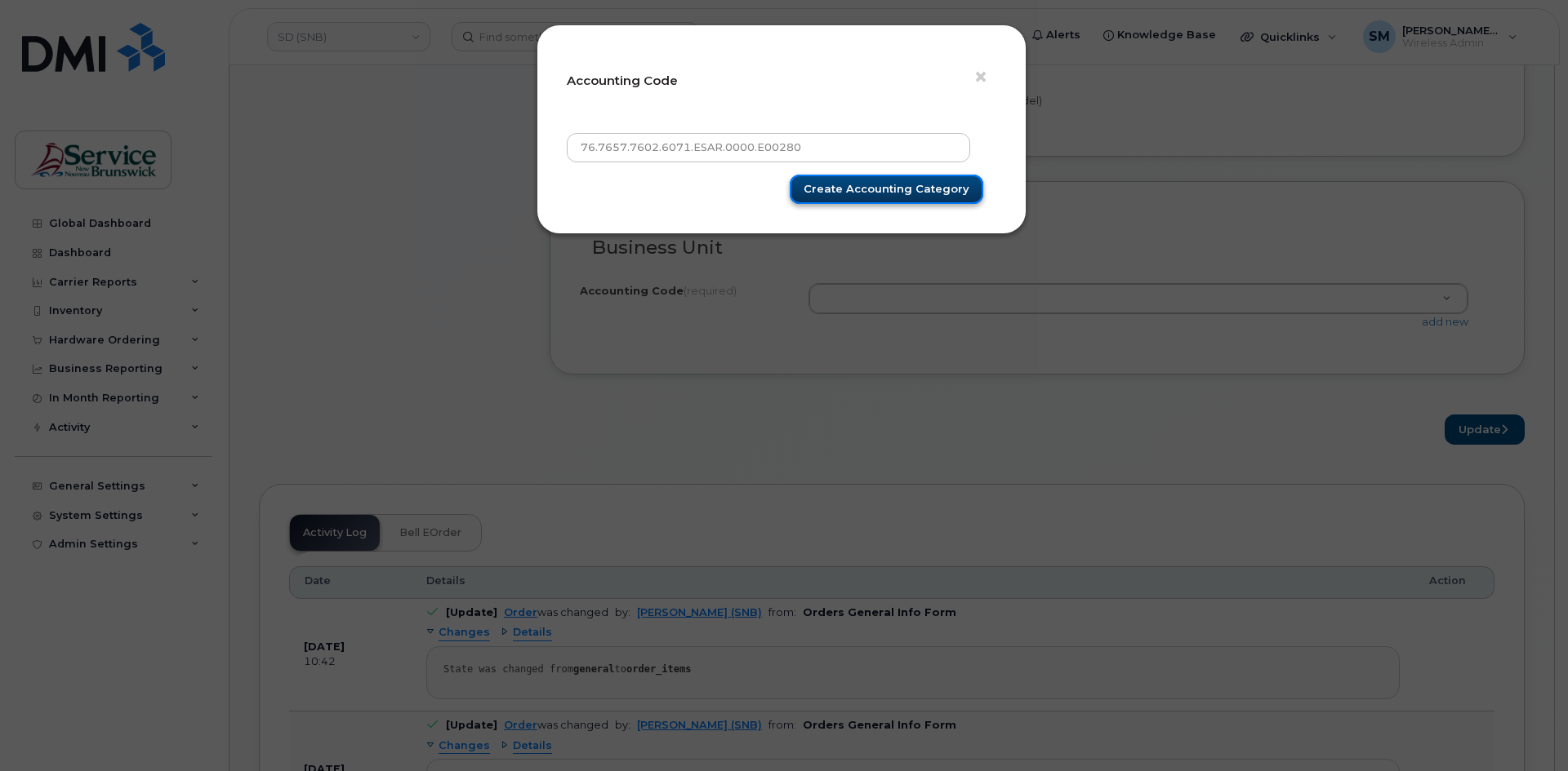
click at [965, 193] on input "Create Accounting category" at bounding box center [886, 190] width 193 height 30
type input "Create Accounting category"
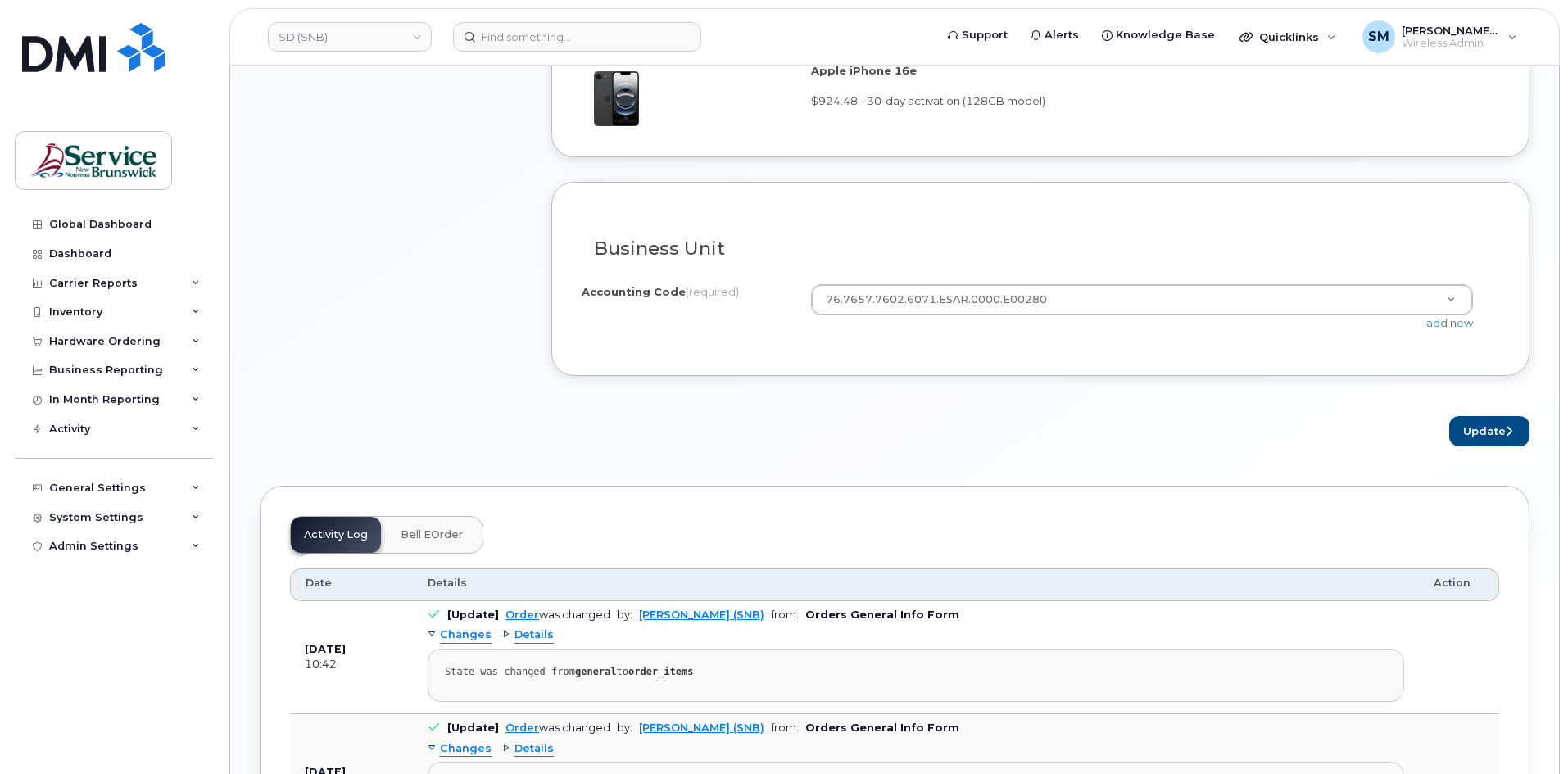
click at [1545, 443] on div "Order No.298419 (in process) Share Order Cancel Order × Share This Order If you…" at bounding box center [895, 93] width 1329 height 2350
click at [1520, 430] on button "Update" at bounding box center [1490, 431] width 81 height 30
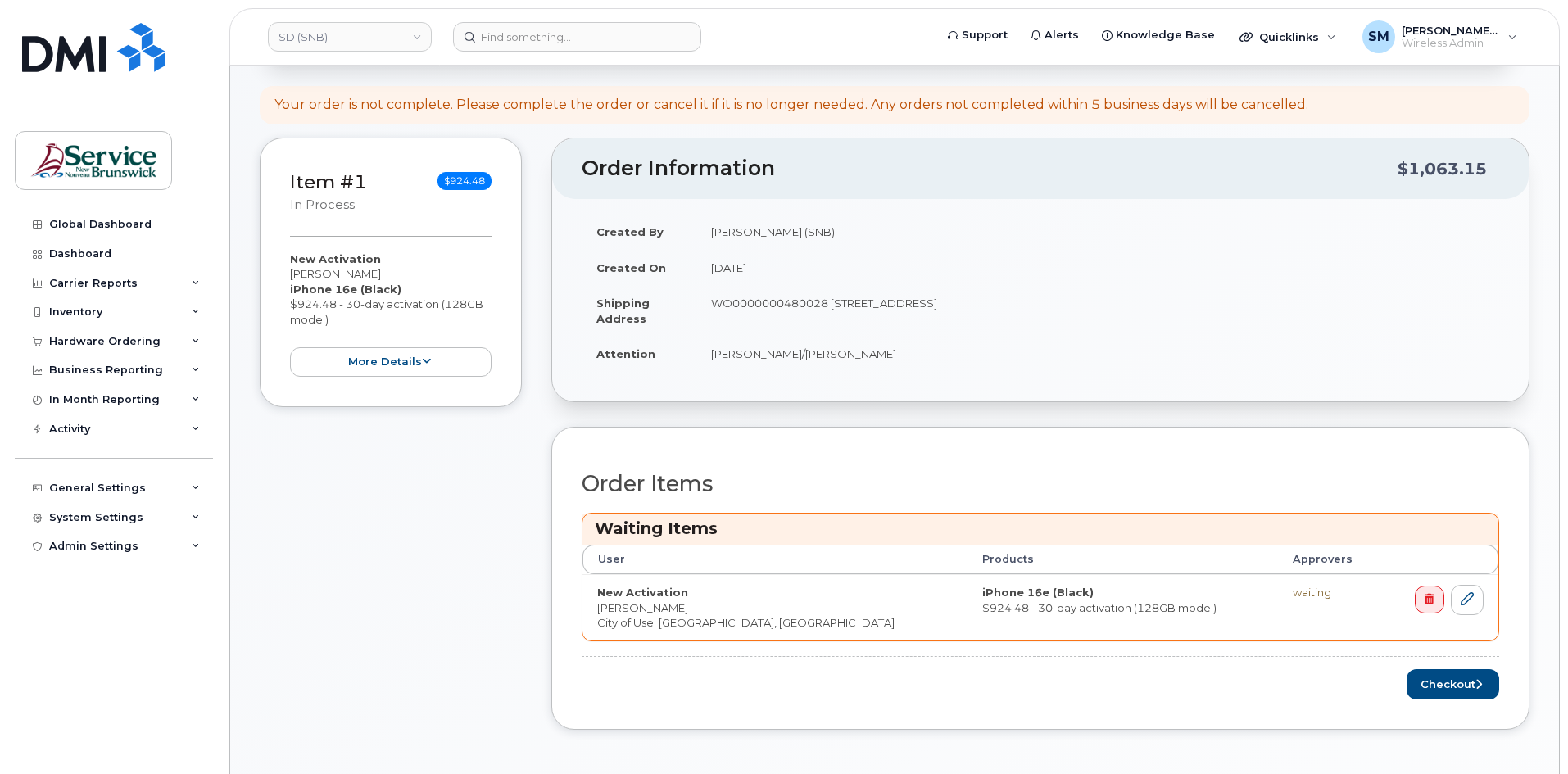
scroll to position [246, 0]
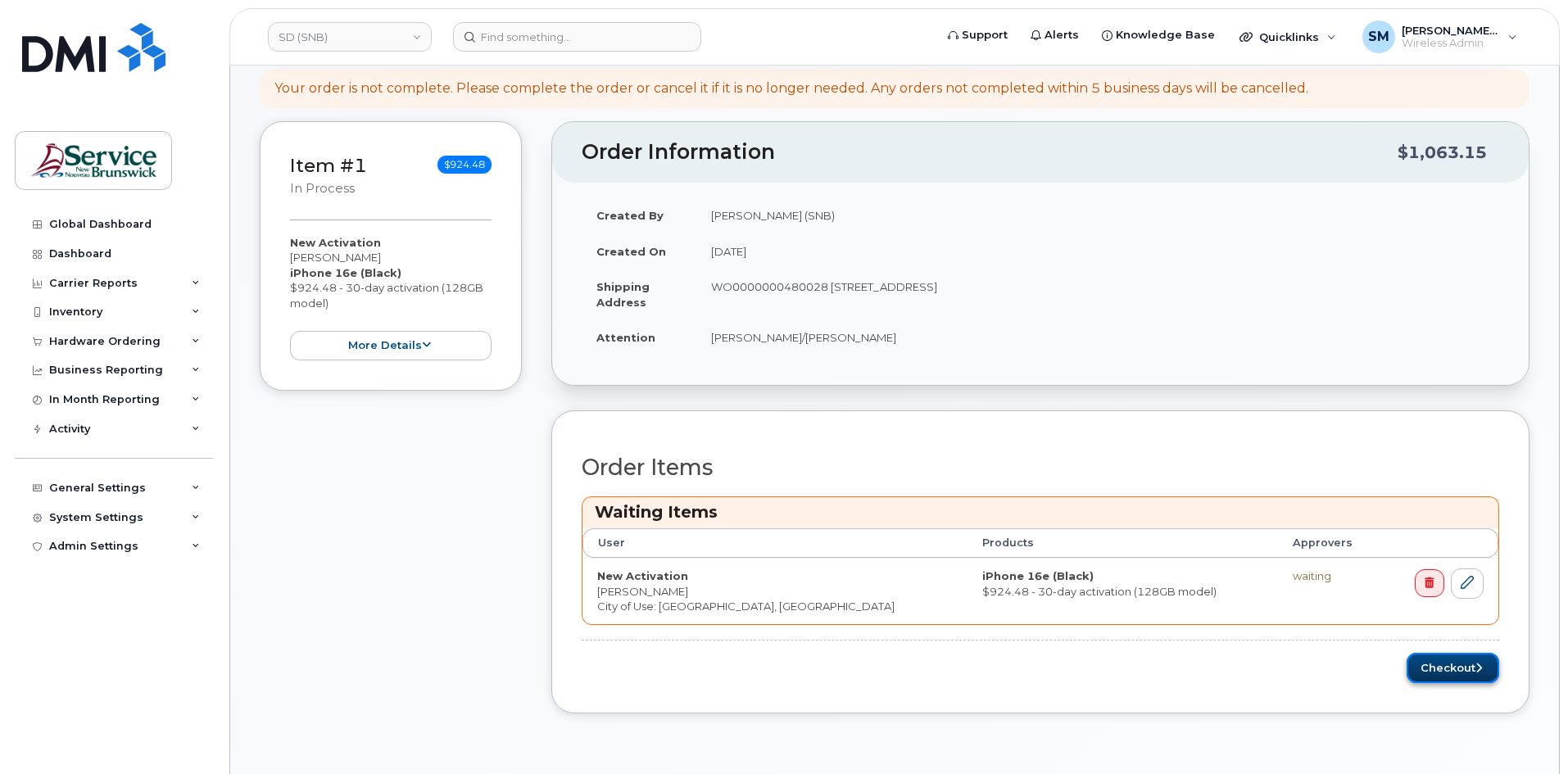
click at [1436, 678] on button "Checkout" at bounding box center [1453, 668] width 92 height 30
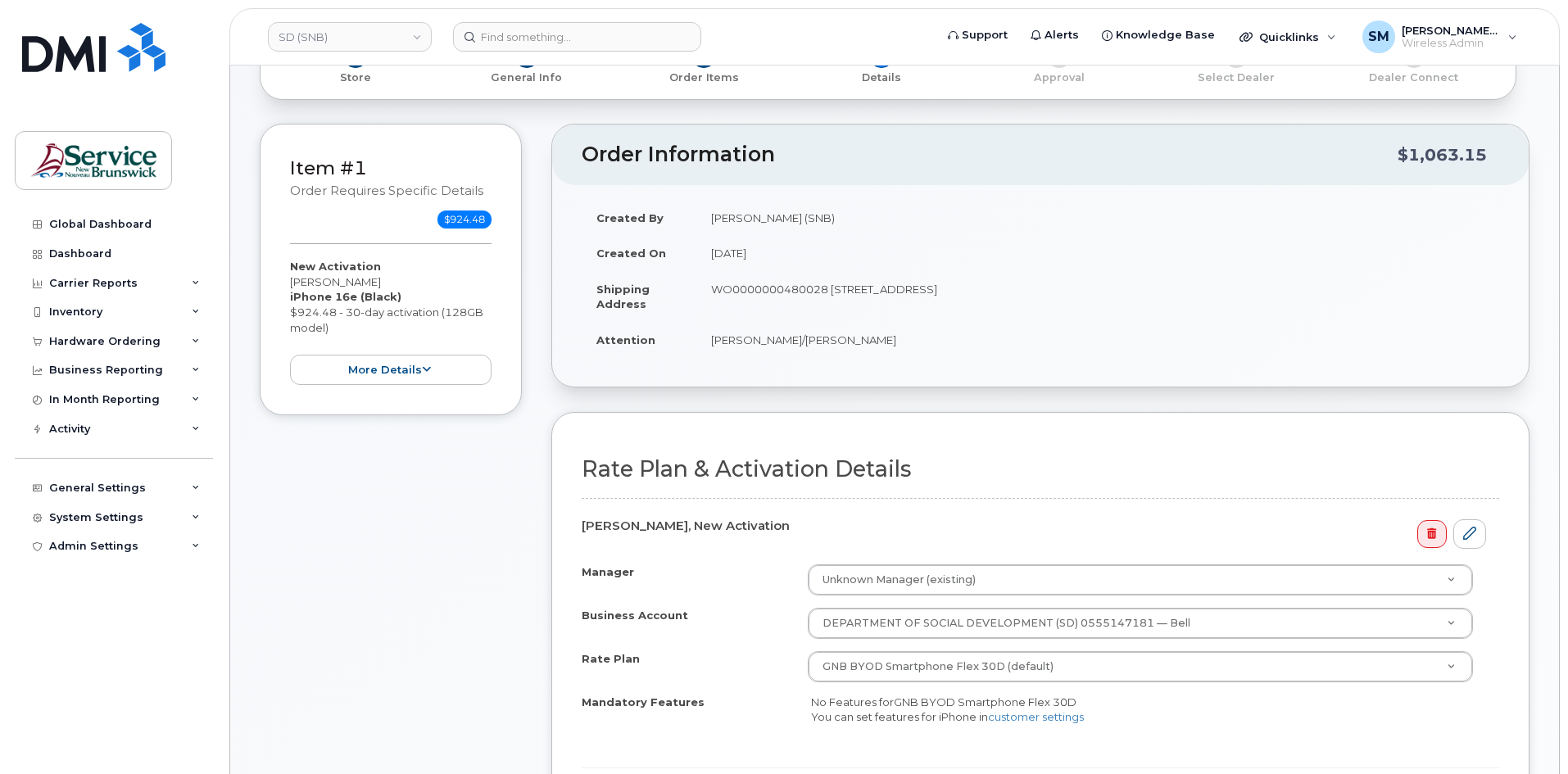
scroll to position [410, 0]
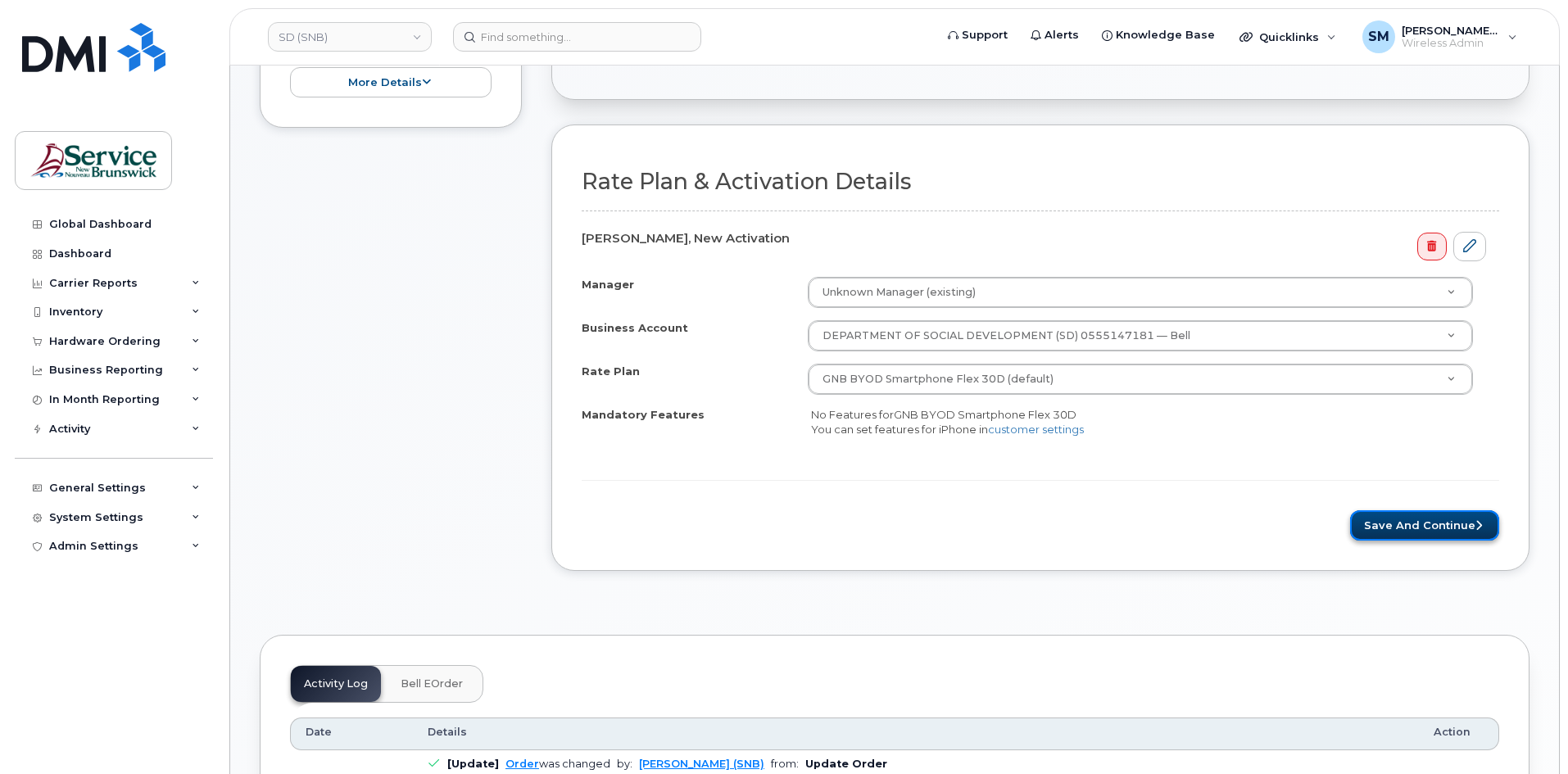
click at [1429, 532] on button "Save and Continue" at bounding box center [1424, 525] width 149 height 30
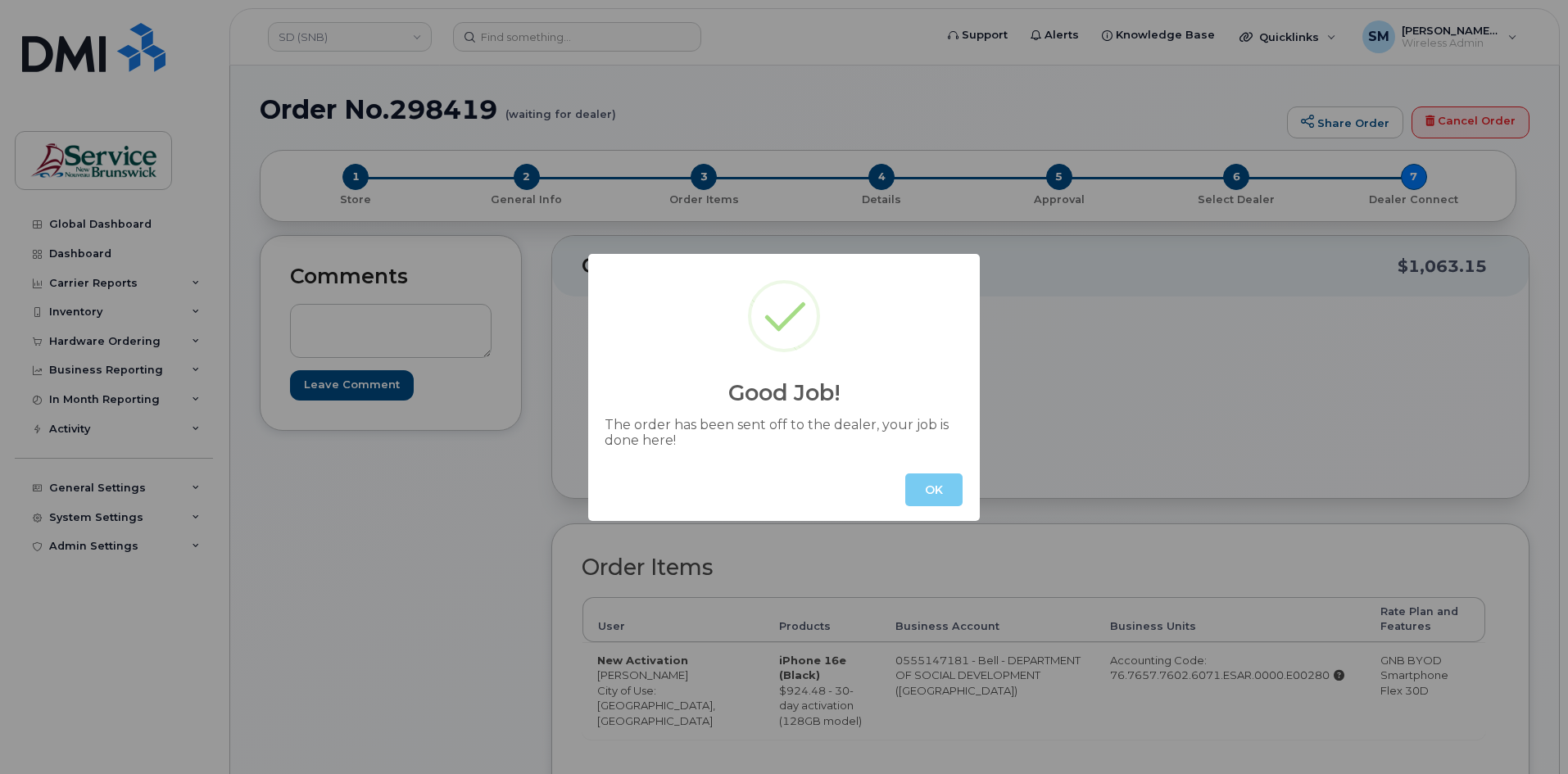
click at [949, 489] on button "OK" at bounding box center [934, 490] width 58 height 33
